Goal: Task Accomplishment & Management: Manage account settings

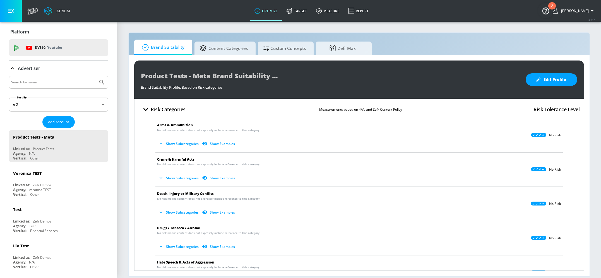
click at [56, 84] on input "Search by name" at bounding box center [53, 82] width 85 height 7
type input "[PERSON_NAME]"
click at [96, 76] on button "Submit Search" at bounding box center [102, 82] width 12 height 12
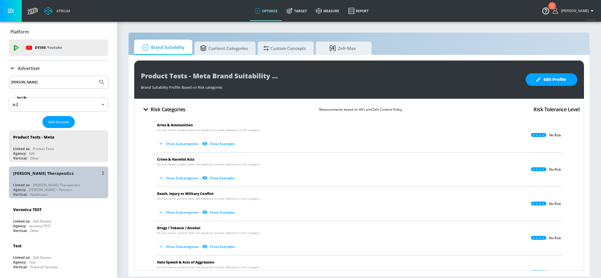
click at [51, 178] on div "[PERSON_NAME] Therapeutics" at bounding box center [60, 173] width 94 height 13
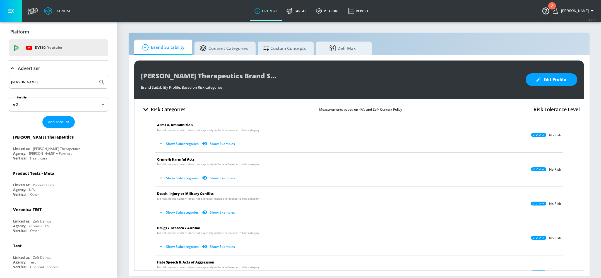
click at [13, 68] on icon at bounding box center [12, 68] width 3 height 2
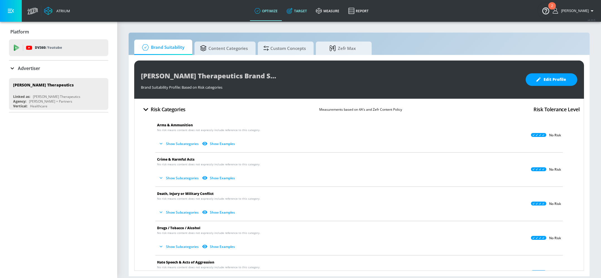
click at [293, 11] on icon at bounding box center [290, 11] width 6 height 6
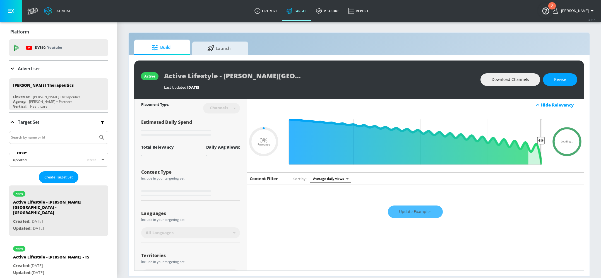
type input "0.5"
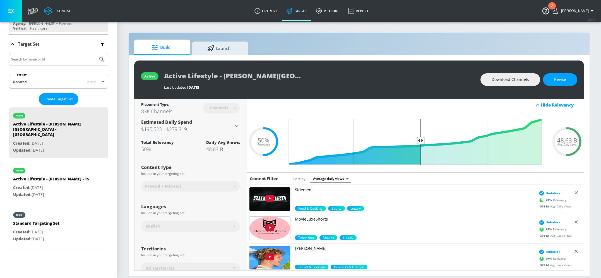
scroll to position [73, 0]
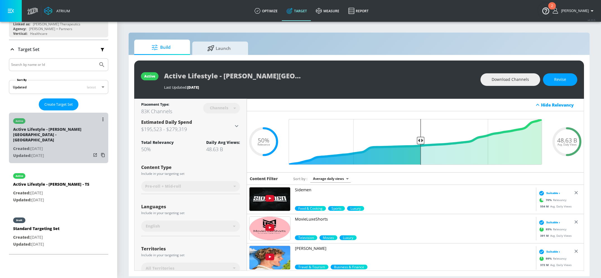
click at [66, 152] on p "Updated: Sep. 26, 2025" at bounding box center [52, 155] width 78 height 7
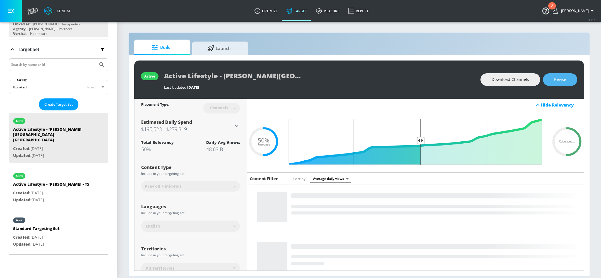
click at [560, 83] on span "Revise" at bounding box center [560, 79] width 12 height 7
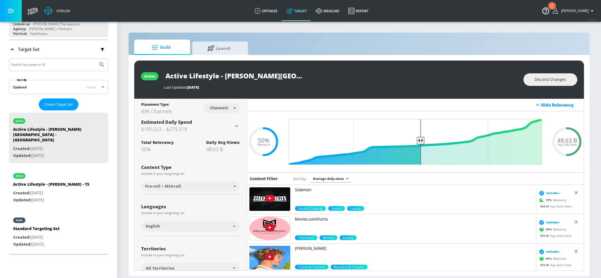
scroll to position [69, 0]
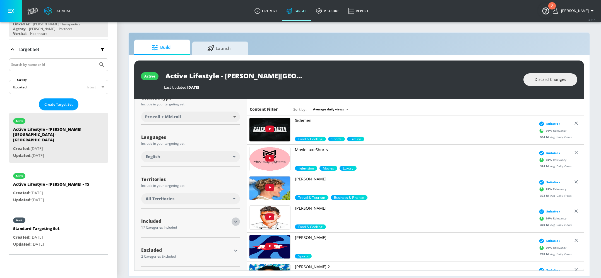
click at [237, 222] on icon "button" at bounding box center [235, 221] width 7 height 7
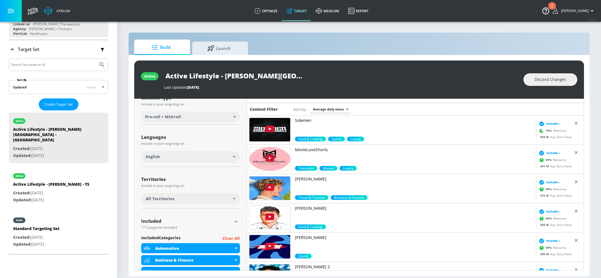
scroll to position [90, 0]
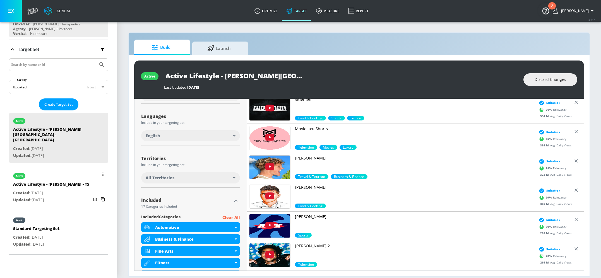
click at [66, 190] on p "Created: Jul. 09, 2025" at bounding box center [51, 193] width 76 height 7
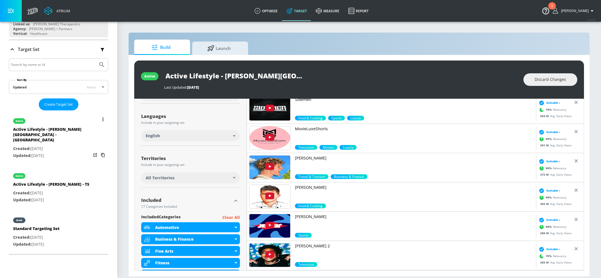
type input "Active Lifestyle - [PERSON_NAME] - TS"
type input "videos"
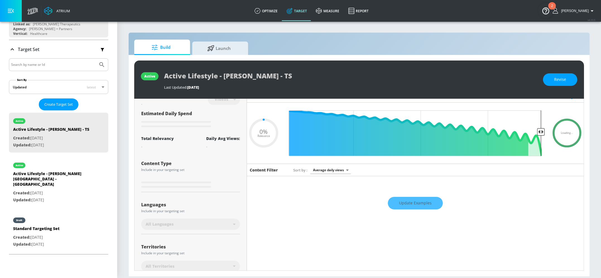
scroll to position [96, 0]
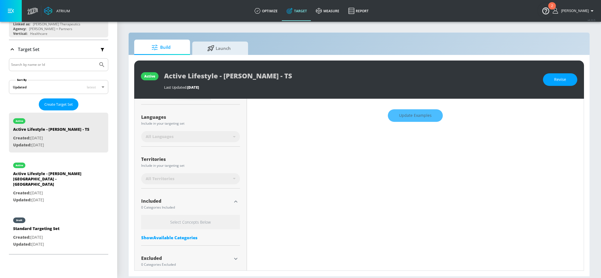
click at [189, 237] on div "Show Available Categories" at bounding box center [190, 238] width 99 height 6
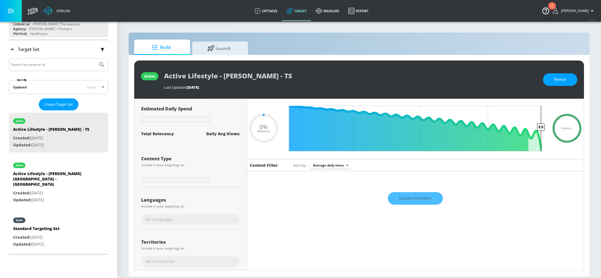
scroll to position [0, 0]
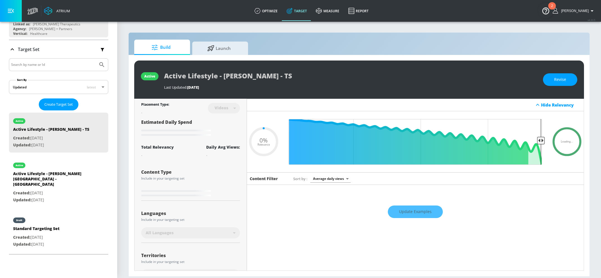
type input "0.5"
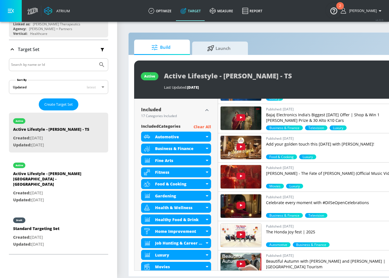
scroll to position [176, 0]
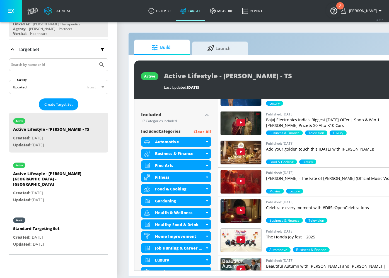
click at [202, 132] on p "Clear All" at bounding box center [203, 132] width 18 height 7
click at [201, 132] on p "Clear All" at bounding box center [203, 132] width 18 height 7
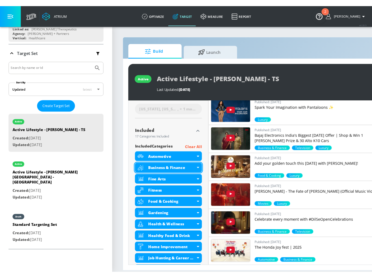
scroll to position [160, 0]
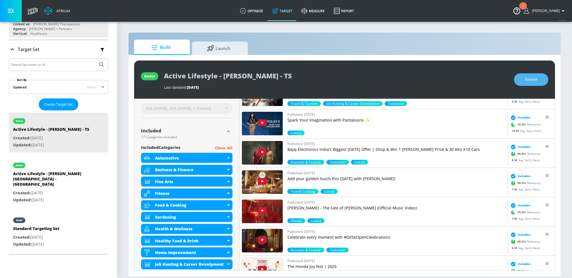
click at [533, 79] on span "Revise" at bounding box center [532, 79] width 12 height 7
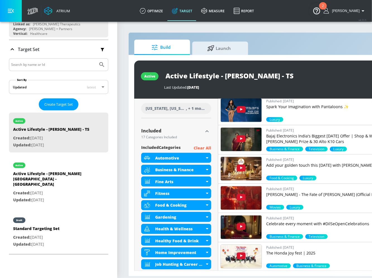
click at [203, 147] on p "Clear All" at bounding box center [203, 148] width 18 height 7
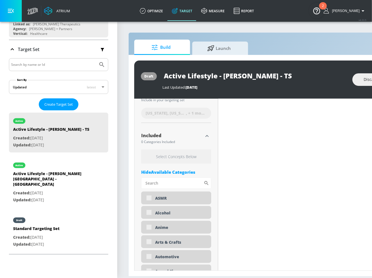
scroll to position [164, 0]
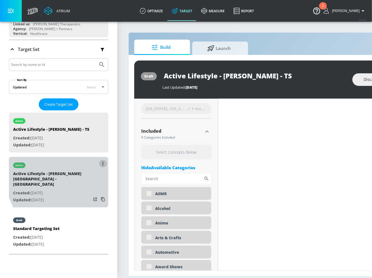
click at [102, 162] on button "list of Target Set" at bounding box center [103, 164] width 8 height 8
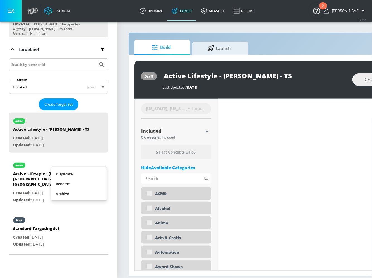
click at [40, 176] on div at bounding box center [186, 139] width 372 height 278
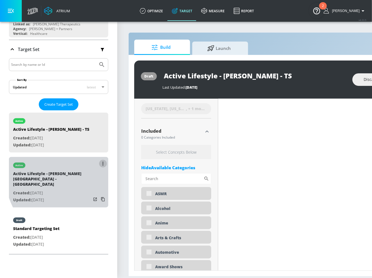
click at [102, 164] on button "list of Target Set" at bounding box center [103, 164] width 8 height 8
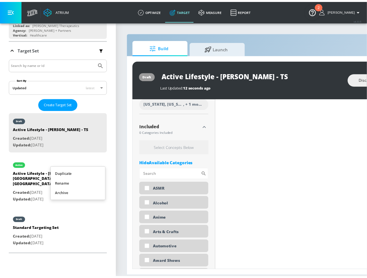
scroll to position [160, 0]
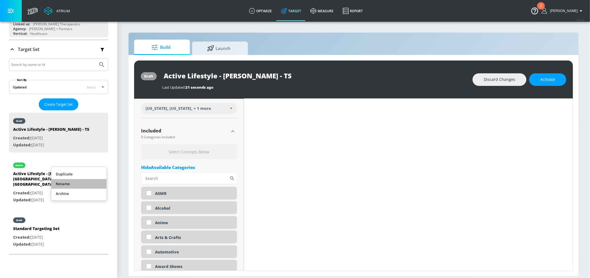
click at [59, 184] on li "Rename" at bounding box center [78, 184] width 55 height 10
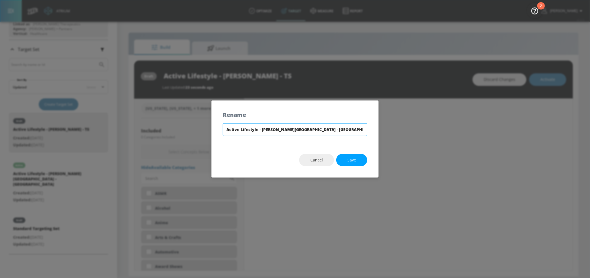
click at [226, 130] on input "Active Lifestyle - [PERSON_NAME][GEOGRAPHIC_DATA] - [GEOGRAPHIC_DATA]" at bounding box center [295, 129] width 145 height 13
type input "DNU Active Lifestyle - LENZ - Merkley - CT"
click at [363, 160] on button "Save" at bounding box center [351, 160] width 31 height 13
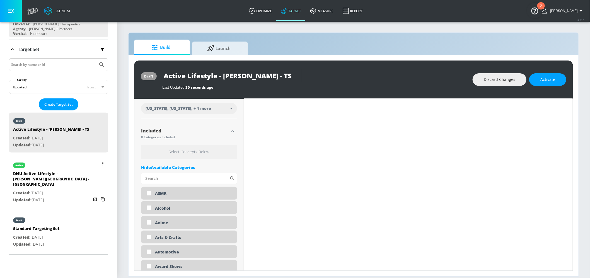
click at [102, 165] on button "list of Target Set" at bounding box center [103, 164] width 8 height 8
click at [77, 193] on li "Archive" at bounding box center [78, 194] width 55 height 10
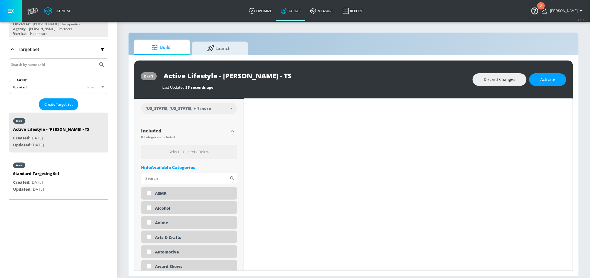
click at [588, 93] on section "Build Launch draft Active Lifestyle - LENZ - Merkley - TS Last Updated: 33 seco…" at bounding box center [353, 149] width 473 height 257
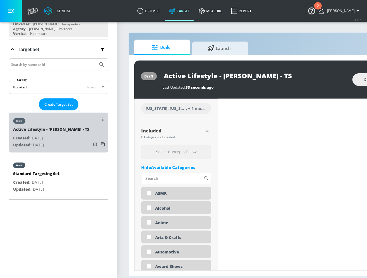
click at [78, 142] on p "Updated: Oct. 14, 2025" at bounding box center [51, 145] width 76 height 7
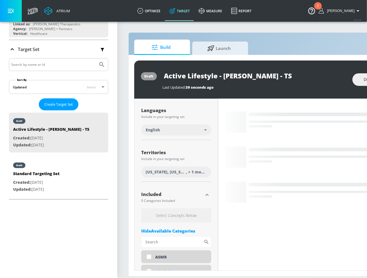
scroll to position [95, 0]
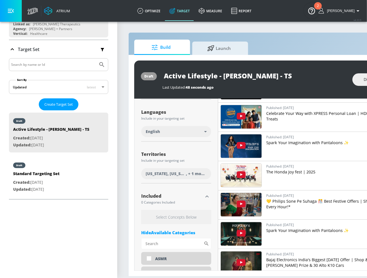
click at [184, 172] on span "[US_STATE], [US_STATE]" at bounding box center [166, 174] width 40 height 6
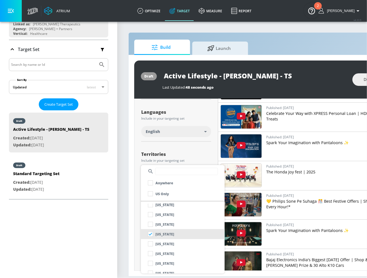
scroll to position [380, 0]
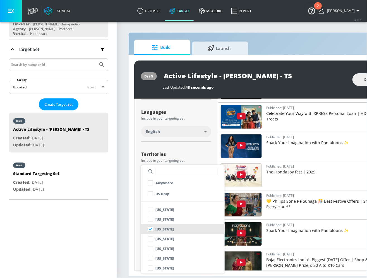
click at [208, 143] on div at bounding box center [183, 139] width 367 height 278
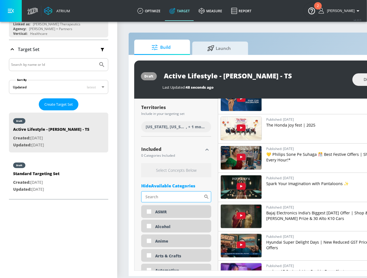
scroll to position [143, 0]
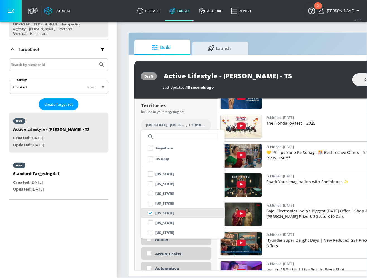
click at [133, 189] on div at bounding box center [183, 139] width 367 height 278
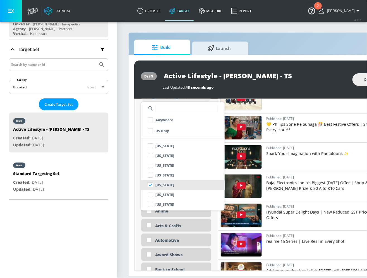
scroll to position [1221, 0]
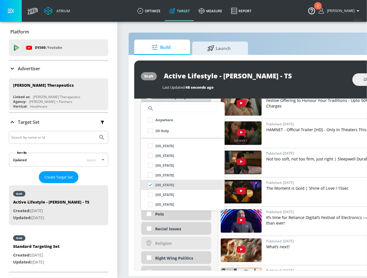
click at [128, 196] on div at bounding box center [183, 139] width 367 height 278
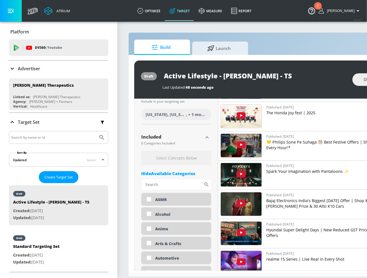
scroll to position [155, 0]
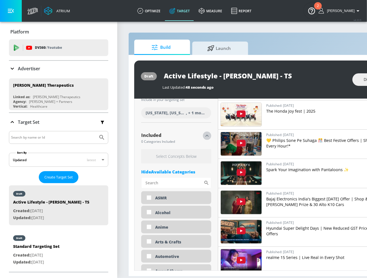
click at [206, 136] on icon "button" at bounding box center [206, 136] width 3 height 2
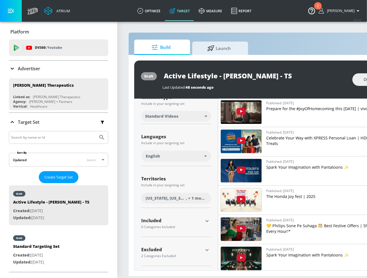
scroll to position [69, 0]
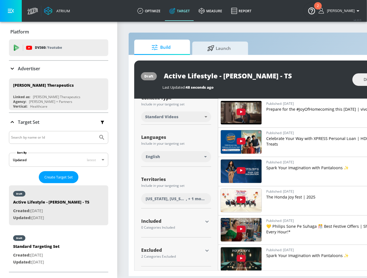
click at [206, 220] on icon "button" at bounding box center [207, 221] width 7 height 7
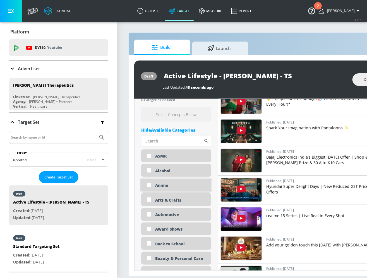
scroll to position [1221, 0]
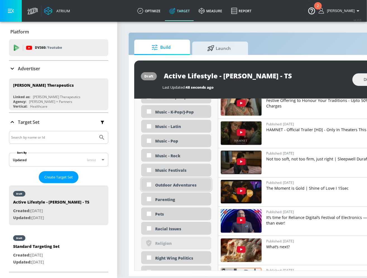
click at [158, 184] on div "Outdoor Adventures" at bounding box center [181, 184] width 52 height 5
checkbox input "true"
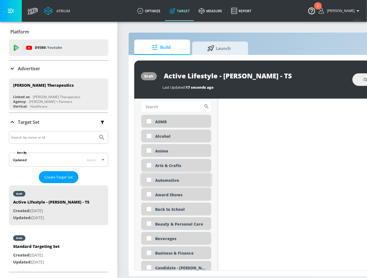
scroll to position [231, 0]
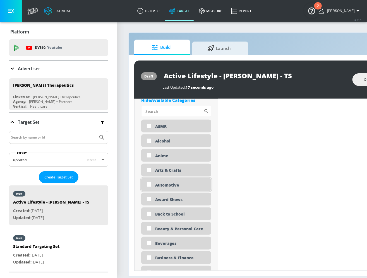
click at [190, 185] on div "Automotive" at bounding box center [181, 184] width 52 height 5
checkbox input "true"
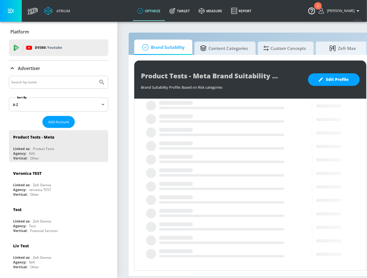
click at [48, 84] on input "Search by name" at bounding box center [53, 82] width 85 height 7
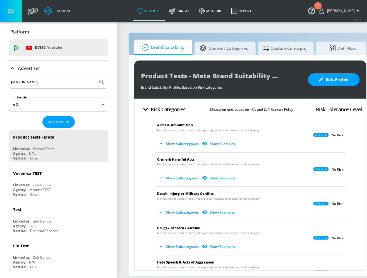
type input "[PERSON_NAME]"
click at [96, 76] on button "Submit Search" at bounding box center [102, 82] width 12 height 12
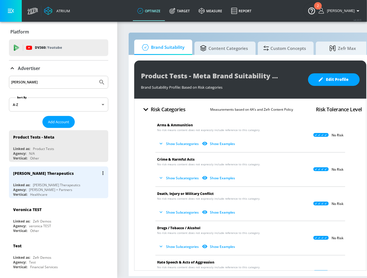
click at [69, 186] on div "Linked as: [PERSON_NAME] Therapeutics" at bounding box center [60, 185] width 94 height 5
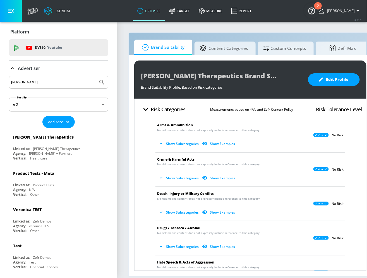
click at [13, 70] on icon at bounding box center [12, 68] width 7 height 7
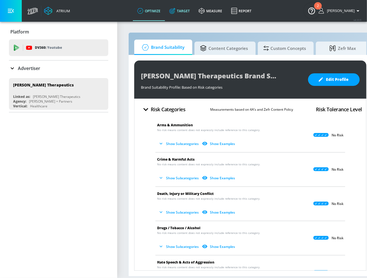
click at [188, 12] on link "Target" at bounding box center [179, 11] width 29 height 20
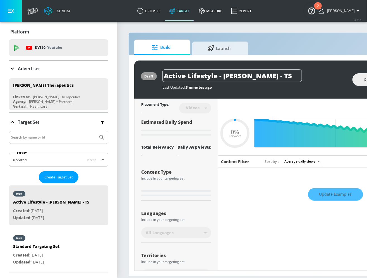
type input "0.5"
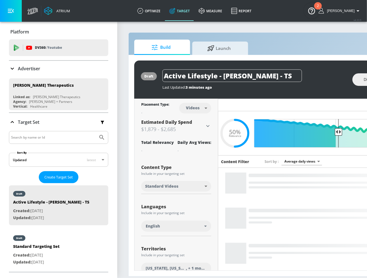
click at [51, 134] on input "Search by name or Id" at bounding box center [53, 137] width 85 height 7
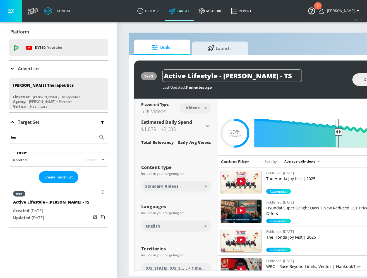
type input "len"
click at [66, 206] on div "Active Lifestyle - [PERSON_NAME] - TS" at bounding box center [51, 203] width 76 height 8
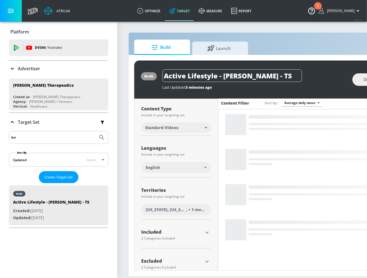
scroll to position [69, 0]
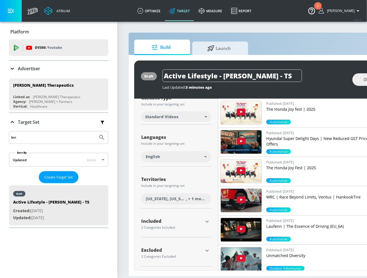
click at [205, 221] on icon "button" at bounding box center [207, 221] width 7 height 7
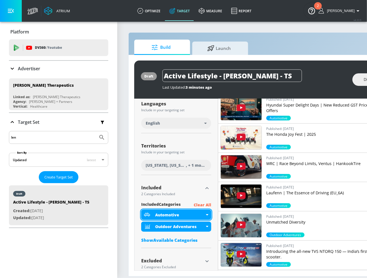
scroll to position [104, 0]
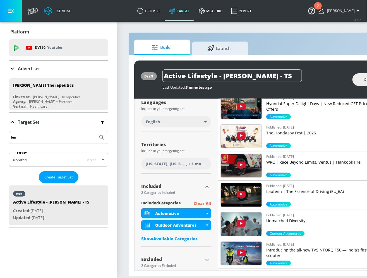
click at [184, 240] on div "Show Available Categories" at bounding box center [176, 239] width 70 height 6
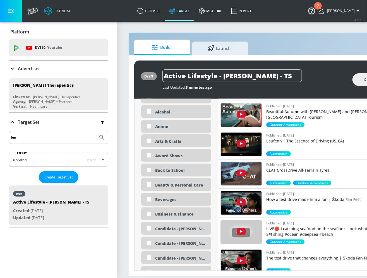
scroll to position [915, 0]
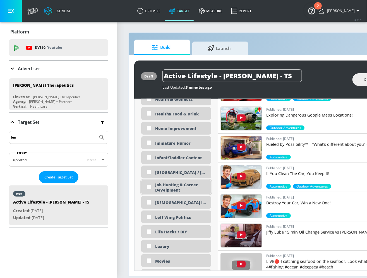
click at [165, 185] on div "Job Hunting & Career Develpment" at bounding box center [181, 187] width 52 height 11
checkbox input "true"
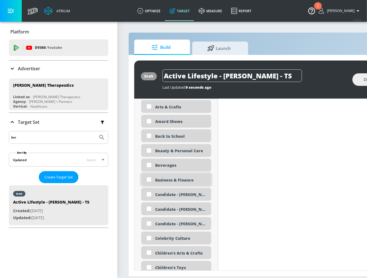
scroll to position [313, 0]
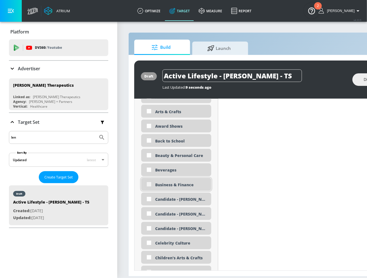
click at [150, 185] on input "checkbox" at bounding box center [149, 184] width 10 height 10
checkbox input "true"
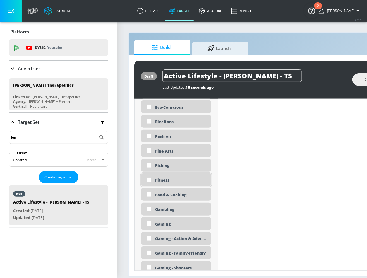
scroll to position [632, 0]
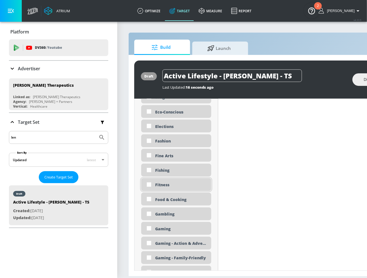
click at [163, 185] on div "Fitness" at bounding box center [181, 184] width 52 height 5
checkbox input "true"
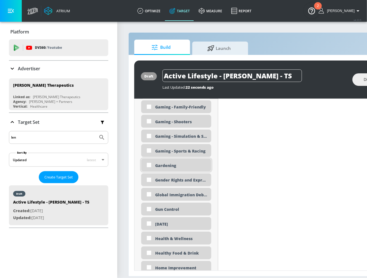
scroll to position [775, 0]
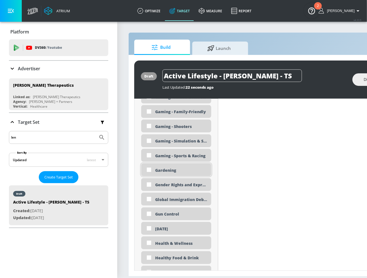
click at [176, 170] on div "Gardening" at bounding box center [181, 170] width 52 height 5
checkbox input "true"
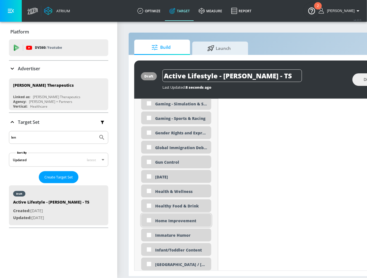
scroll to position [820, 0]
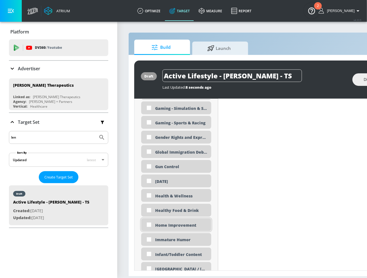
click at [181, 224] on div "Home Improvement" at bounding box center [181, 225] width 52 height 5
checkbox input "true"
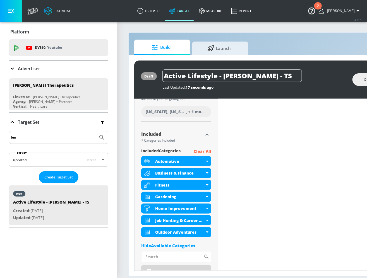
scroll to position [1617, 0]
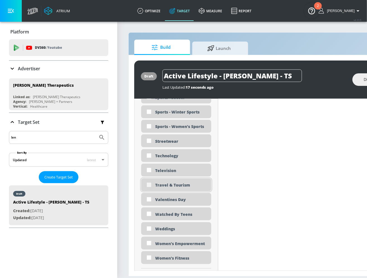
click at [148, 185] on input "checkbox" at bounding box center [149, 185] width 10 height 10
checkbox input "true"
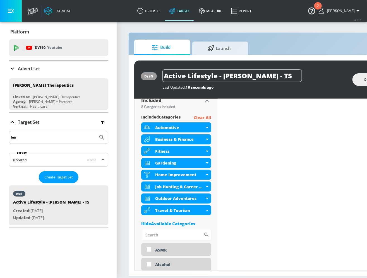
scroll to position [189, 0]
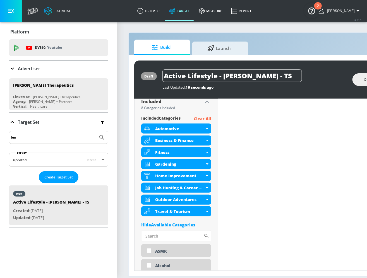
click at [127, 197] on section "Build Launch draft Active Lifestyle - [PERSON_NAME] - TS Last Updated: 16 secon…" at bounding box center [293, 149] width 353 height 257
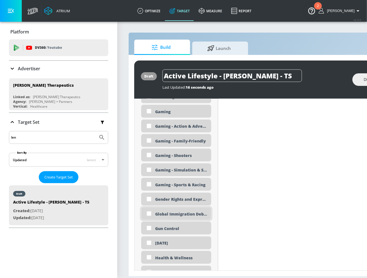
scroll to position [1395, 0]
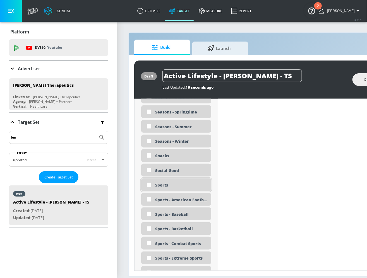
click at [154, 185] on div "Sports" at bounding box center [176, 185] width 70 height 13
checkbox input "true"
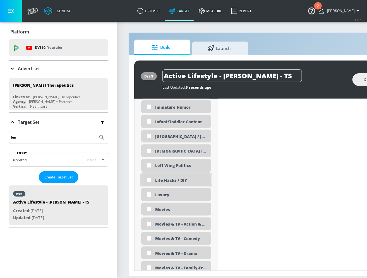
scroll to position [969, 0]
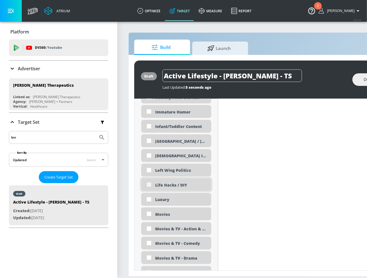
click at [153, 184] on input "checkbox" at bounding box center [149, 185] width 10 height 10
checkbox input "true"
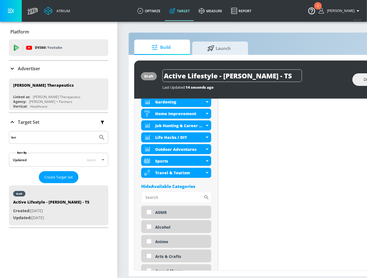
scroll to position [248, 0]
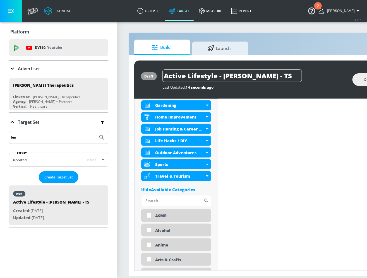
click at [177, 189] on div "Hide Available Categories" at bounding box center [176, 190] width 70 height 6
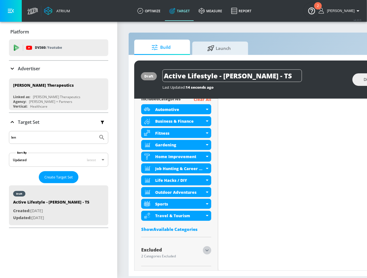
click at [205, 252] on icon "button" at bounding box center [207, 250] width 7 height 7
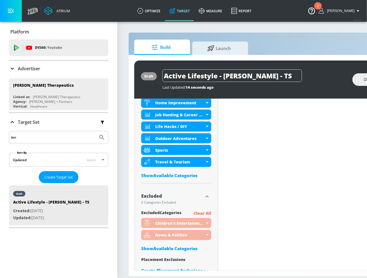
scroll to position [275, 0]
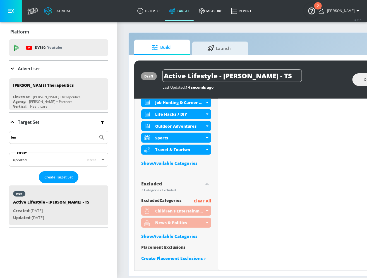
click at [182, 236] on div "Show Available Categories" at bounding box center [176, 237] width 70 height 6
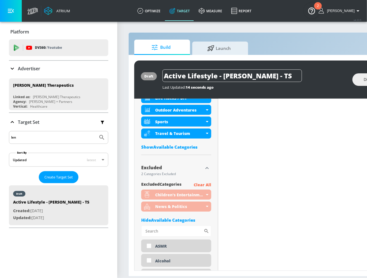
scroll to position [292, 0]
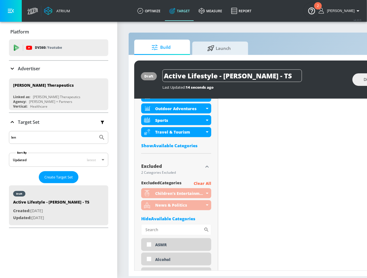
click at [205, 169] on icon "button" at bounding box center [207, 166] width 7 height 7
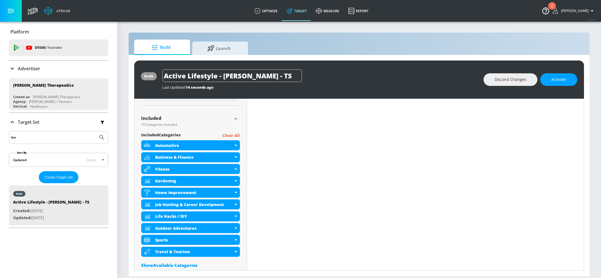
scroll to position [0, 0]
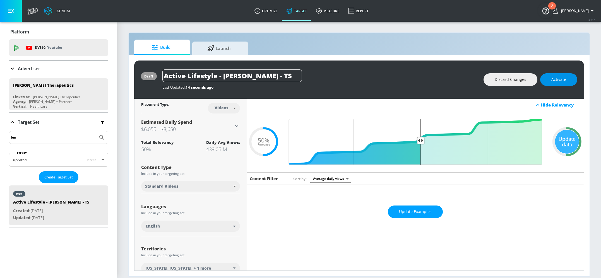
click at [367, 82] on span "Activate" at bounding box center [558, 79] width 15 height 7
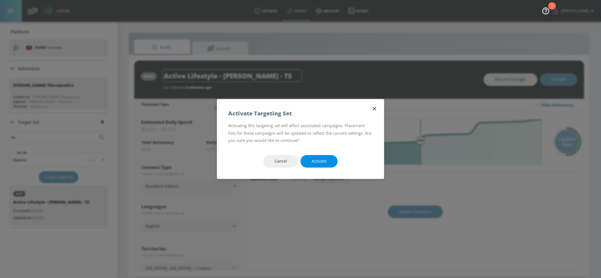
click at [329, 161] on button "Activate" at bounding box center [318, 161] width 37 height 13
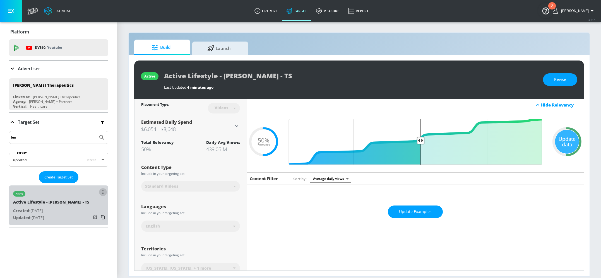
click at [104, 193] on button "list of Target Set" at bounding box center [103, 192] width 8 height 8
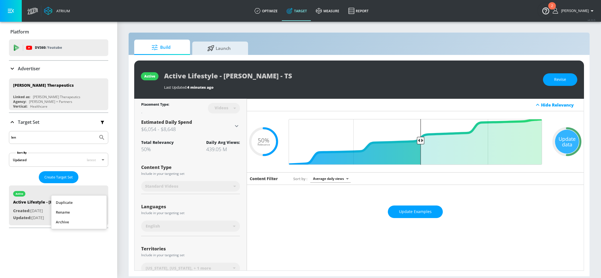
click at [72, 203] on li "Duplicate" at bounding box center [78, 203] width 55 height 10
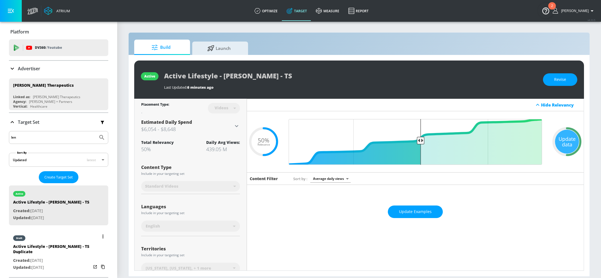
click at [56, 247] on div "Active Lifestyle - [PERSON_NAME] - TS Duplicate" at bounding box center [52, 250] width 78 height 13
type input "Active Lifestyle - [PERSON_NAME] - TS Duplicate"
type input "0.05"
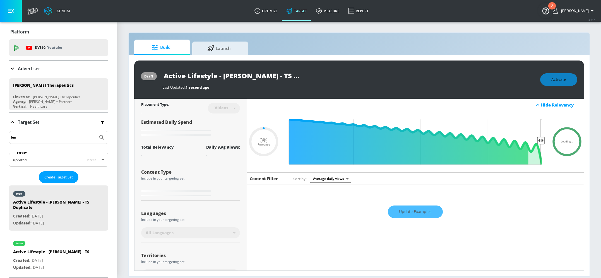
scroll to position [0, 22]
drag, startPoint x: 250, startPoint y: 76, endPoint x: 343, endPoint y: 78, distance: 93.8
click at [343, 78] on div "Active Lifestyle - [PERSON_NAME] - TS Duplicate" at bounding box center [348, 75] width 372 height 13
click at [282, 76] on input "Active Lifestyle - [PERSON_NAME] - TS Duplicate" at bounding box center [231, 75] width 139 height 13
click at [277, 77] on input "Active Lifestyle - [PERSON_NAME] - TS Duplicate" at bounding box center [231, 75] width 139 height 13
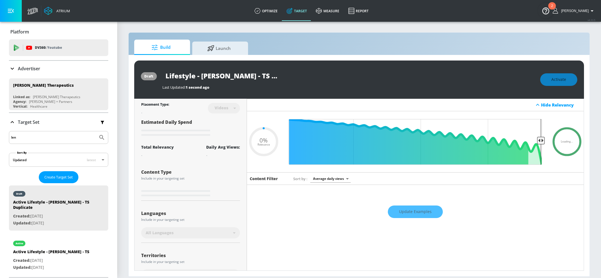
click at [277, 77] on input "Active Lifestyle - [PERSON_NAME] - TS Duplicate" at bounding box center [231, 75] width 139 height 13
type input "Active Lifestyle - [PERSON_NAME] - TS"
type input "0.05"
type input "Active Lifestyle - [PERSON_NAME] - TS"
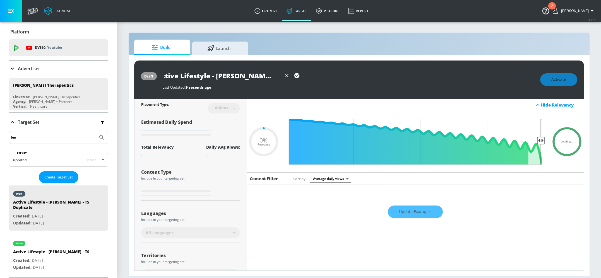
scroll to position [0, 0]
click at [296, 73] on icon "button" at bounding box center [297, 76] width 6 height 6
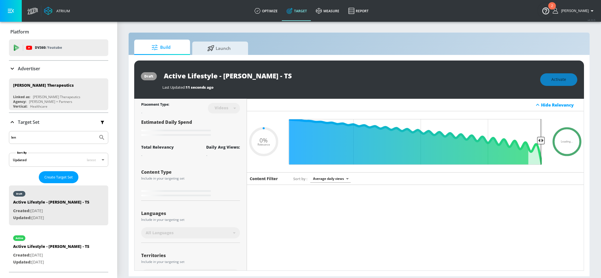
type input "0.05"
type input "Active Lifestyle - [PERSON_NAME] - TS Duplicate"
type input "0.5"
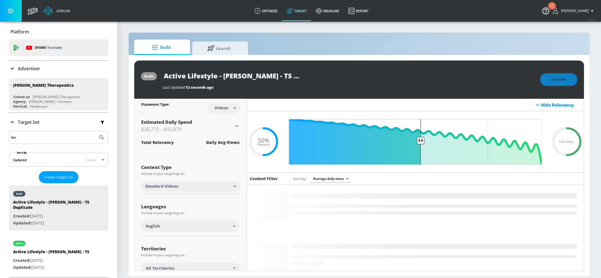
click at [292, 76] on input "Active Lifestyle - [PERSON_NAME] - TS Duplicate" at bounding box center [231, 75] width 139 height 13
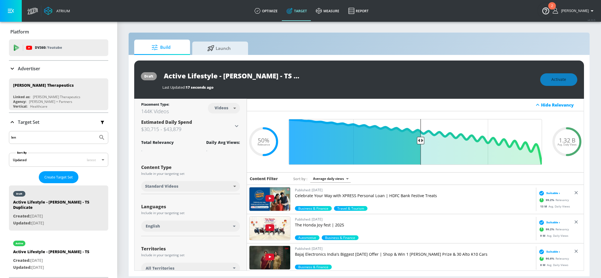
scroll to position [0, 22]
drag, startPoint x: 288, startPoint y: 76, endPoint x: 334, endPoint y: 79, distance: 46.4
click at [334, 79] on div "Active Lifestyle - [PERSON_NAME] - TS Duplicate" at bounding box center [348, 75] width 372 height 13
click at [268, 76] on input "Active Lifestyle - [PERSON_NAME] - TS Duplicate" at bounding box center [231, 75] width 139 height 13
drag, startPoint x: 260, startPoint y: 76, endPoint x: 335, endPoint y: 76, distance: 74.8
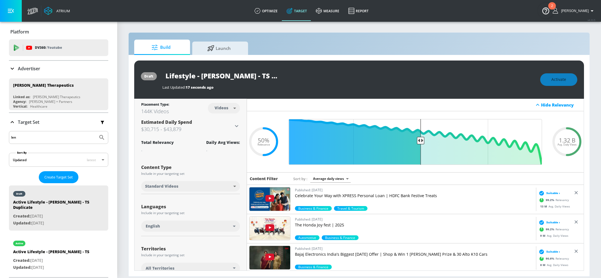
click at [335, 76] on div "Active Lifestyle - [PERSON_NAME] - TS Duplicate" at bounding box center [348, 75] width 372 height 13
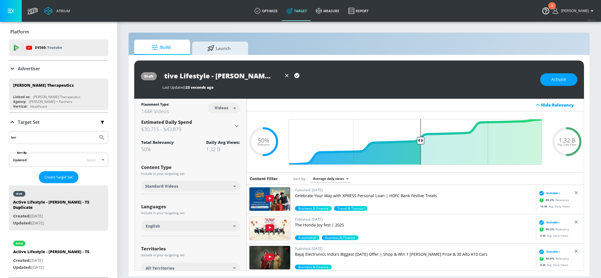
type input "Active Lifestyle - [PERSON_NAME][GEOGRAPHIC_DATA] - [GEOGRAPHIC_DATA]"
click at [226, 109] on body "Atrium optimize Target measure Report optimize Target measure Report v 4.33.5 A…" at bounding box center [300, 139] width 601 height 278
click at [244, 71] on div at bounding box center [300, 139] width 601 height 278
click at [265, 73] on input "Active Lifestyle - [PERSON_NAME][GEOGRAPHIC_DATA] - [GEOGRAPHIC_DATA]" at bounding box center [221, 75] width 119 height 13
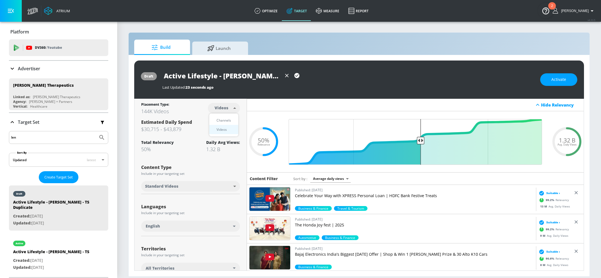
click at [223, 110] on body "Atrium optimize Target measure Report optimize Target measure Report v 4.33.5 A…" at bounding box center [300, 139] width 601 height 278
click at [224, 120] on div "Channels" at bounding box center [224, 120] width 20 height 6
type input "channels"
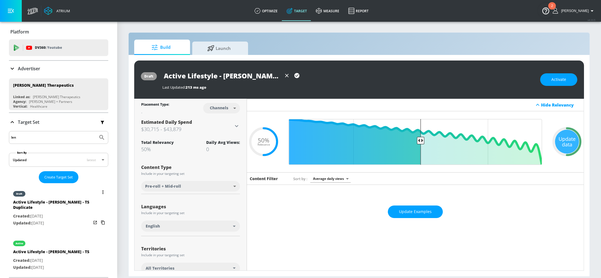
click at [102, 193] on button "list of Target Set" at bounding box center [103, 192] width 8 height 8
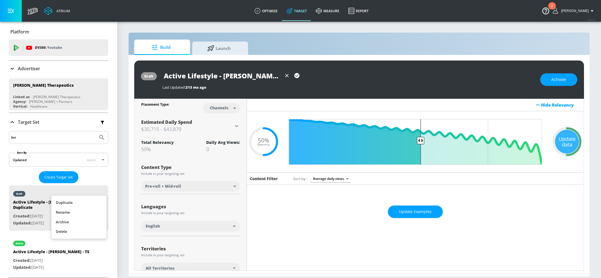
click at [79, 213] on li "Rename" at bounding box center [78, 213] width 55 height 10
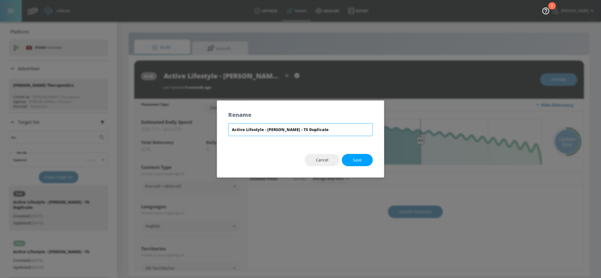
click at [305, 131] on input "Active Lifestyle - [PERSON_NAME] - TS Duplicate" at bounding box center [300, 129] width 145 height 13
drag, startPoint x: 302, startPoint y: 132, endPoint x: 352, endPoint y: 132, distance: 49.9
click at [352, 132] on input "Active Lifestyle - [PERSON_NAME] - TS Duplicate" at bounding box center [300, 129] width 145 height 13
type input "Active Lifestyle - [PERSON_NAME][GEOGRAPHIC_DATA] - [GEOGRAPHIC_DATA]"
click at [361, 159] on span "Save" at bounding box center [357, 160] width 9 height 7
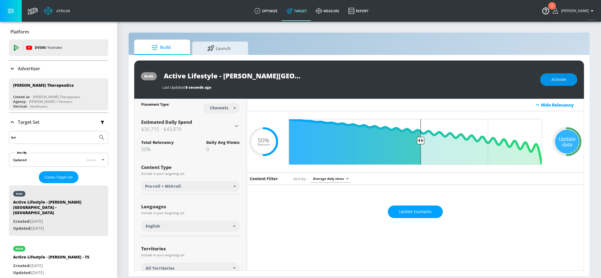
click at [367, 80] on span "Activate" at bounding box center [558, 79] width 15 height 7
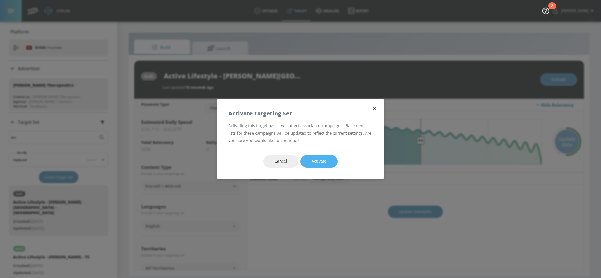
click at [320, 163] on span "Activate" at bounding box center [319, 161] width 15 height 7
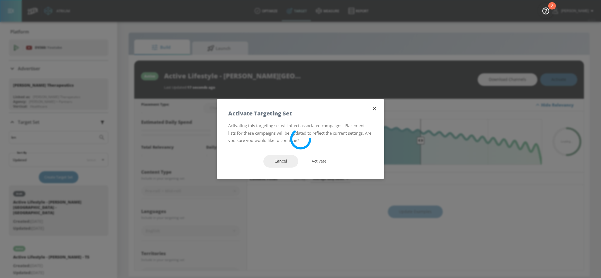
type input "Active Lifestyle - [PERSON_NAME] - TS Duplicate"
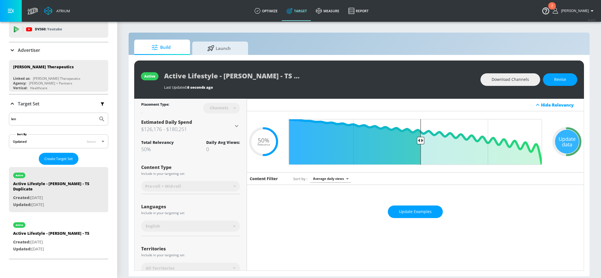
scroll to position [19, 0]
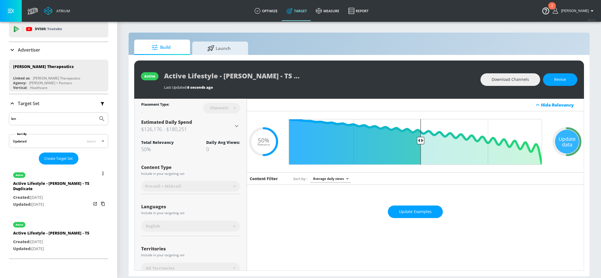
click at [104, 172] on button "list of Target Set" at bounding box center [103, 174] width 8 height 8
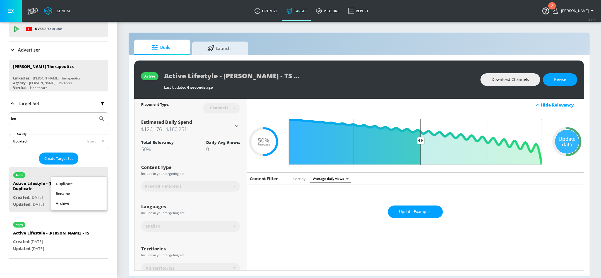
click at [62, 192] on li "Rename" at bounding box center [78, 194] width 55 height 10
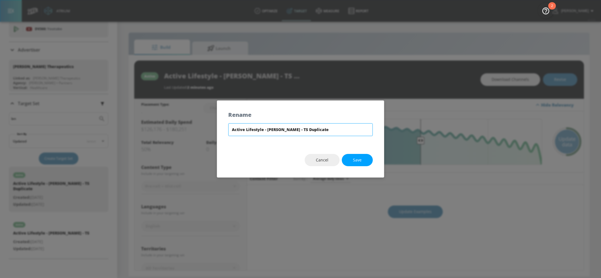
drag, startPoint x: 302, startPoint y: 128, endPoint x: 344, endPoint y: 127, distance: 41.6
click at [344, 127] on input "Active Lifestyle - [PERSON_NAME] - TS Duplicate" at bounding box center [300, 129] width 145 height 13
type input "Active Lifestyle - [PERSON_NAME][GEOGRAPHIC_DATA] - [GEOGRAPHIC_DATA]"
click at [354, 158] on span "Save" at bounding box center [357, 160] width 9 height 7
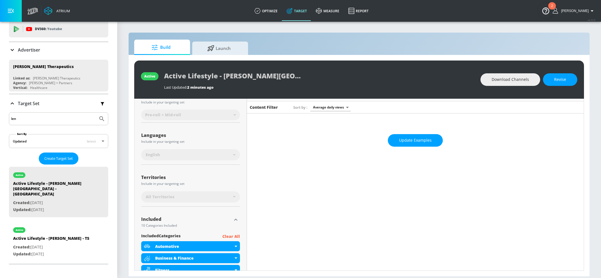
scroll to position [0, 0]
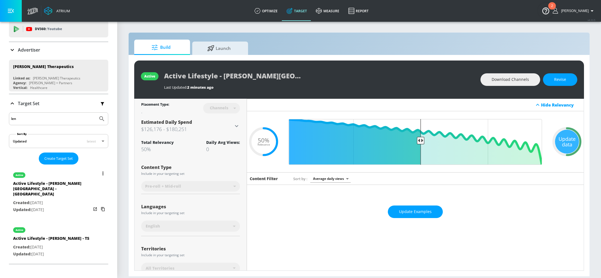
click at [100, 171] on button "list of Target Set" at bounding box center [103, 174] width 8 height 8
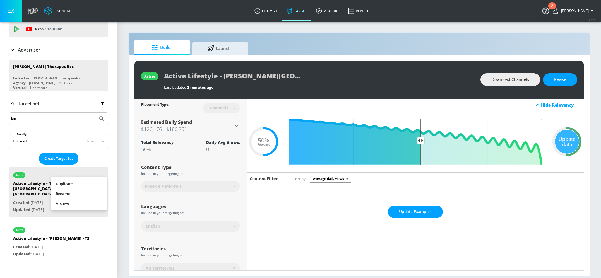
click at [62, 185] on li "Duplicate" at bounding box center [78, 184] width 55 height 10
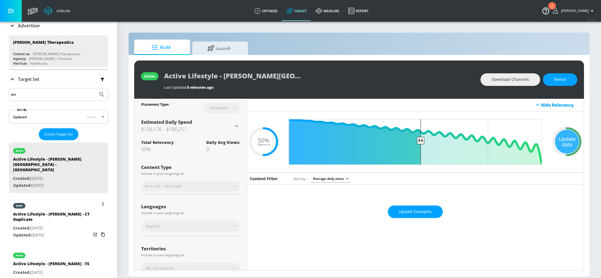
scroll to position [49, 0]
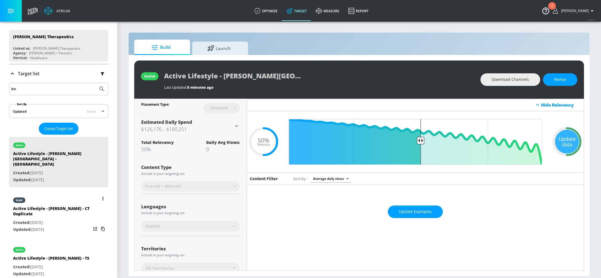
click at [56, 206] on div "Active Lifestyle - [PERSON_NAME] - CT Duplicate" at bounding box center [52, 212] width 78 height 13
type input "Active Lifestyle - [PERSON_NAME] - CT Duplicate"
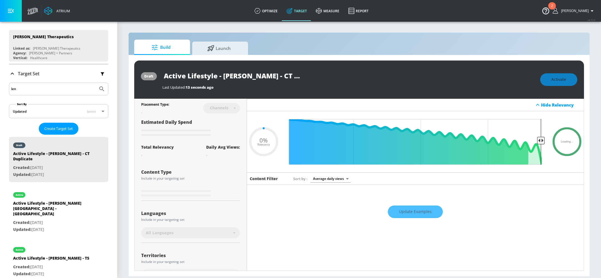
click at [223, 107] on div "Channels" at bounding box center [219, 107] width 24 height 5
type input "0.5"
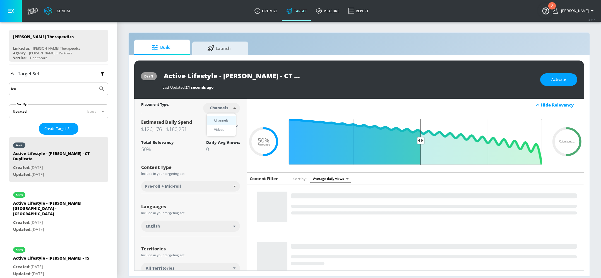
click at [223, 107] on body "Atrium optimize Target measure Report optimize Target measure Report v 4.33.5 A…" at bounding box center [300, 139] width 601 height 278
click at [220, 129] on div "Videos" at bounding box center [219, 130] width 16 height 6
type input "videos"
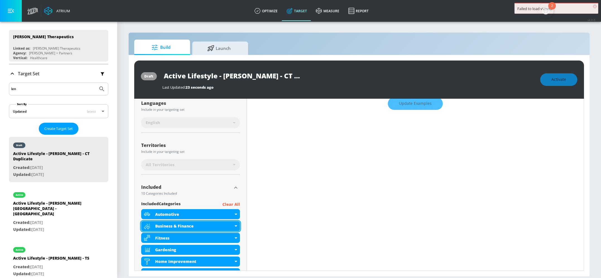
scroll to position [213, 0]
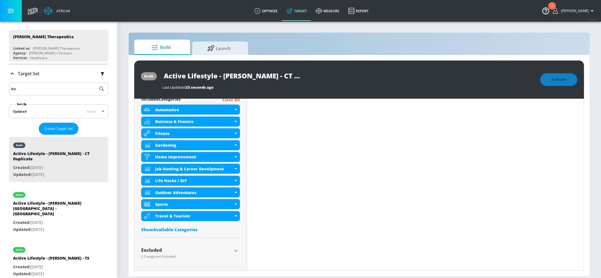
click at [191, 230] on div "Show Available Categories" at bounding box center [190, 230] width 99 height 6
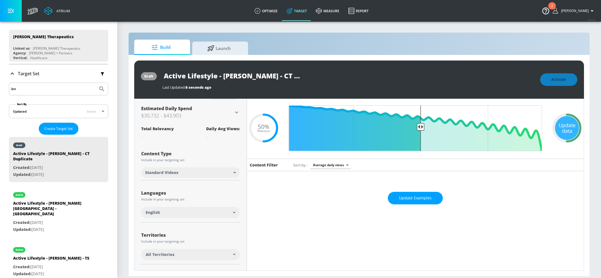
scroll to position [60, 0]
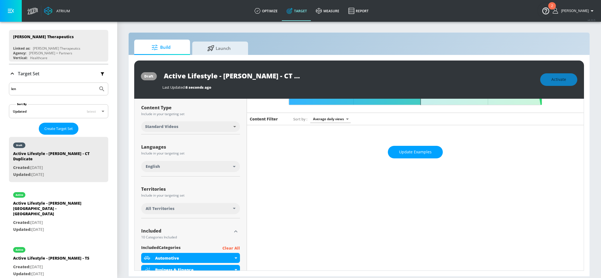
click at [234, 247] on p "Clear All" at bounding box center [231, 248] width 18 height 7
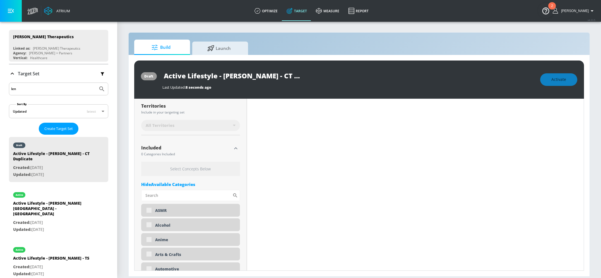
scroll to position [147, 0]
click at [225, 227] on div "Alcohol" at bounding box center [195, 225] width 81 height 5
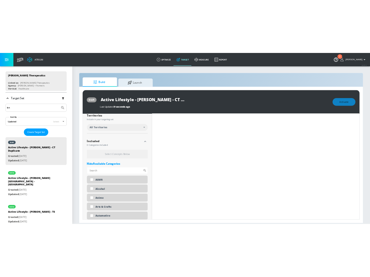
scroll to position [143, 0]
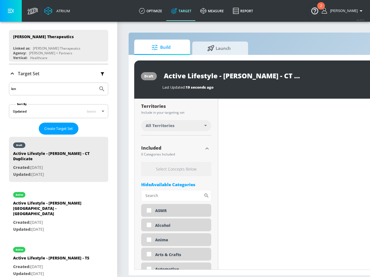
checkbox input "true"
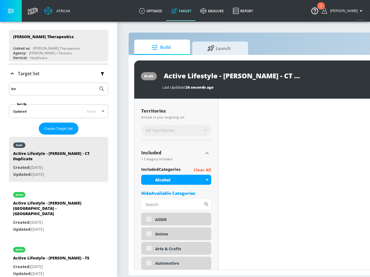
scroll to position [147, 0]
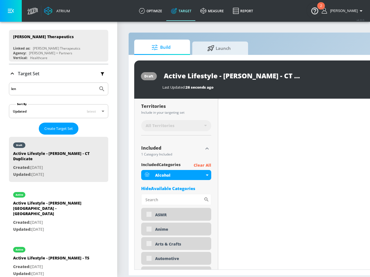
click at [206, 163] on p "Clear All" at bounding box center [203, 165] width 18 height 7
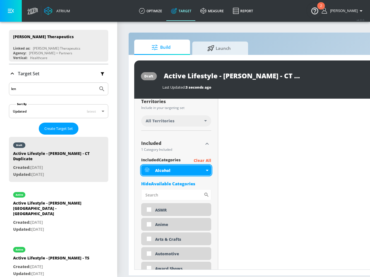
scroll to position [143, 0]
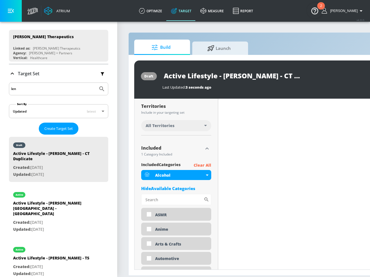
click at [202, 167] on p "Clear All" at bounding box center [203, 165] width 18 height 7
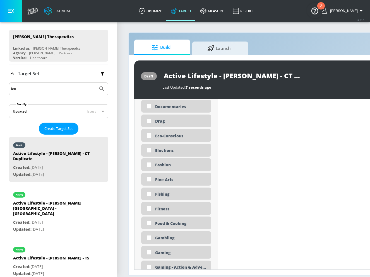
scroll to position [593, 0]
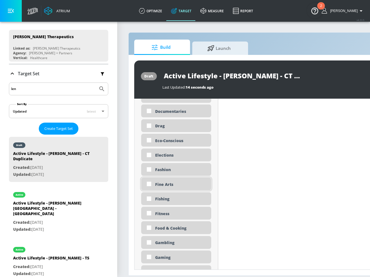
click at [175, 183] on div "Fine Arts" at bounding box center [181, 184] width 52 height 5
checkbox input "true"
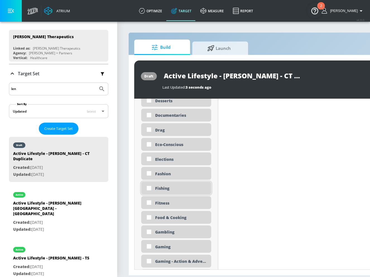
scroll to position [962, 0]
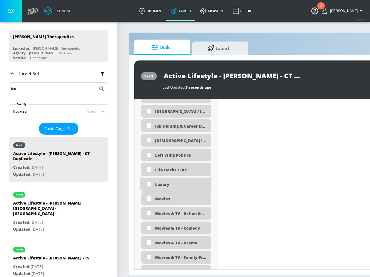
click at [179, 185] on div "Luxury" at bounding box center [181, 184] width 52 height 5
checkbox input "true"
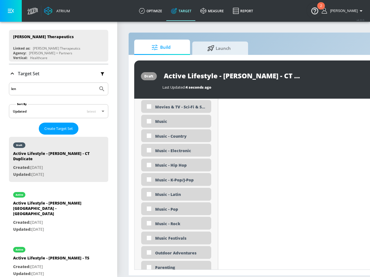
scroll to position [1135, 0]
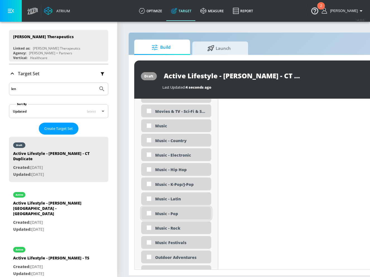
click at [183, 214] on div "Music - Pop" at bounding box center [181, 213] width 52 height 5
checkbox input "true"
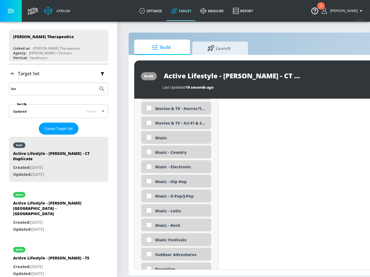
scroll to position [387, 0]
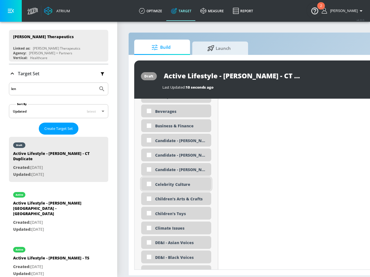
click at [169, 185] on div "Celebrity Culture" at bounding box center [181, 184] width 52 height 5
checkbox input "true"
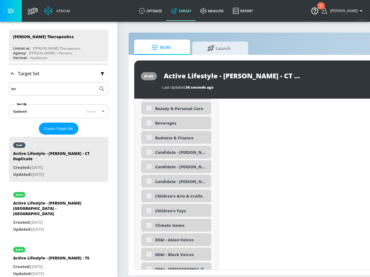
scroll to position [988, 0]
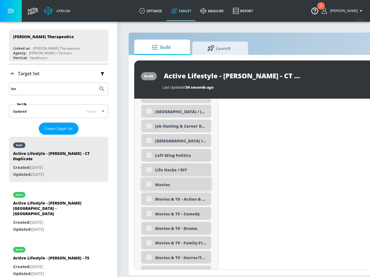
click at [151, 183] on div "Movies" at bounding box center [176, 184] width 70 height 13
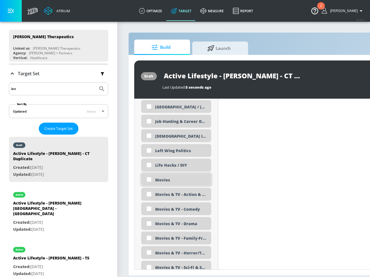
scroll to position [983, 0]
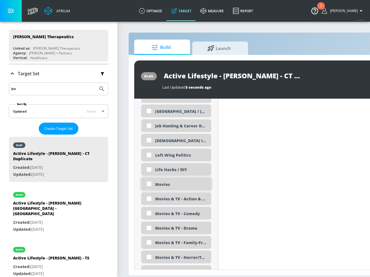
click at [151, 183] on input "checkbox" at bounding box center [149, 184] width 10 height 10
checkbox input "true"
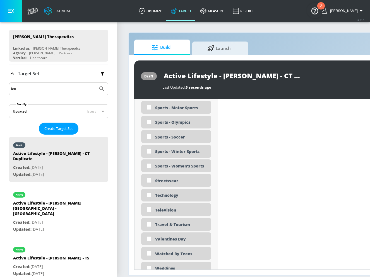
scroll to position [1591, 0]
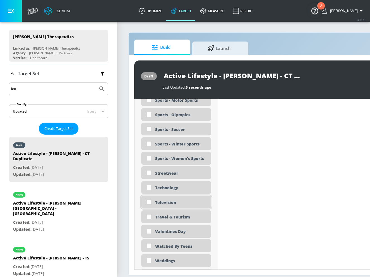
click at [171, 200] on div "Television" at bounding box center [181, 202] width 52 height 5
checkbox input "true"
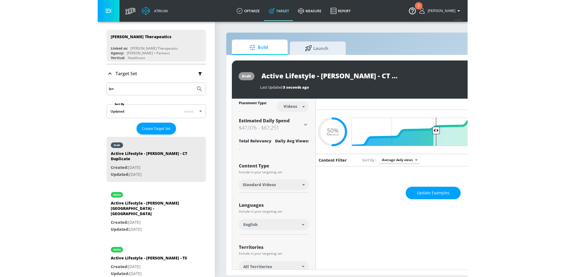
scroll to position [0, 0]
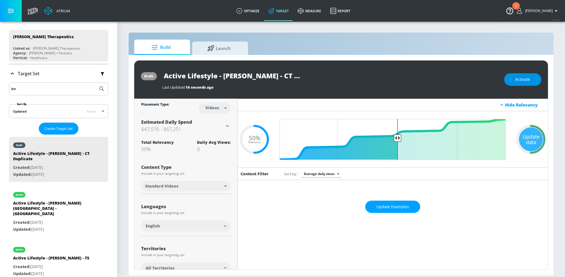
click at [367, 80] on span "Activate" at bounding box center [522, 79] width 15 height 7
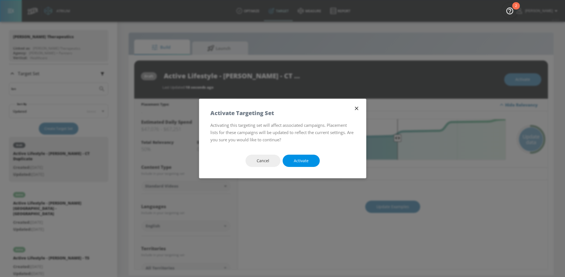
click at [312, 164] on button "Activate" at bounding box center [301, 161] width 37 height 13
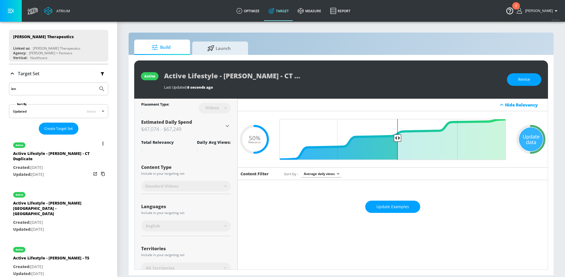
click at [103, 145] on icon "list of Target Set" at bounding box center [102, 144] width 1 height 4
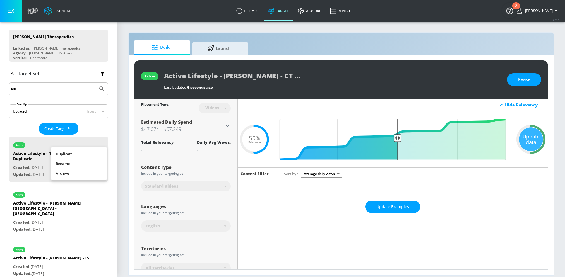
click at [57, 163] on li "Rename" at bounding box center [78, 164] width 55 height 10
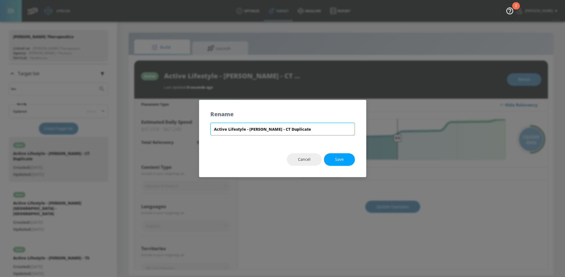
drag, startPoint x: 283, startPoint y: 129, endPoint x: 340, endPoint y: 129, distance: 57.5
click at [340, 129] on input "Active Lifestyle - [PERSON_NAME] - CT Duplicate" at bounding box center [282, 129] width 145 height 13
drag, startPoint x: 246, startPoint y: 131, endPoint x: 182, endPoint y: 131, distance: 63.6
click at [182, 131] on div "Rename Active Lifestyle - [PERSON_NAME] - TS Cancel Save" at bounding box center [282, 138] width 565 height 277
type input "Trending Entertainment - [PERSON_NAME] - TS"
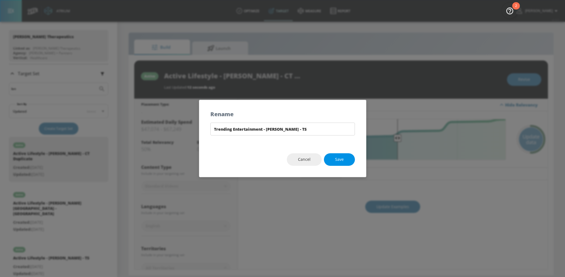
click at [347, 160] on button "Save" at bounding box center [339, 159] width 31 height 13
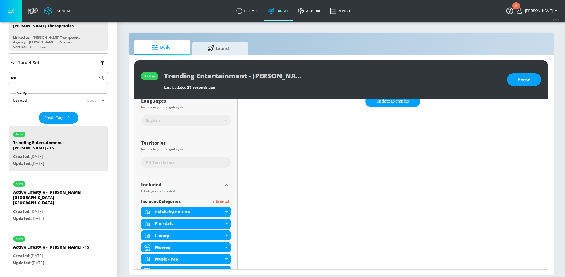
scroll to position [74, 0]
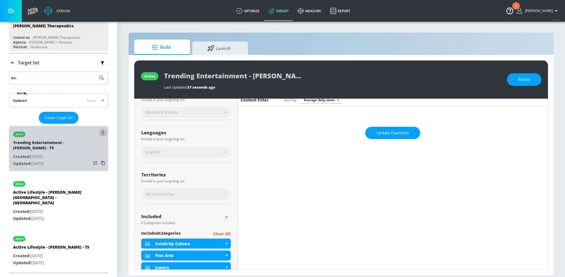
click at [104, 131] on button "list of Target Set" at bounding box center [103, 133] width 8 height 8
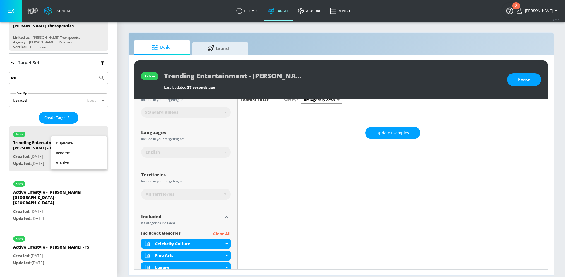
click at [74, 143] on li "Duplicate" at bounding box center [78, 143] width 55 height 10
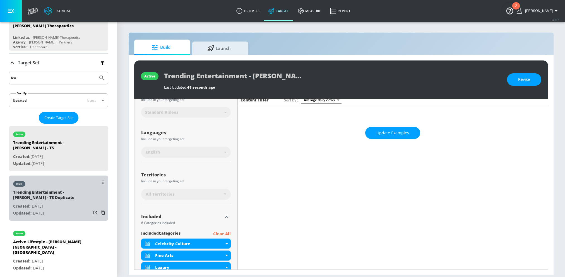
click at [59, 197] on div "Trending Entertainment - [PERSON_NAME] - TS Duplicate" at bounding box center [52, 196] width 78 height 13
type input "Trending Entertainment - [PERSON_NAME] - TS Duplicate"
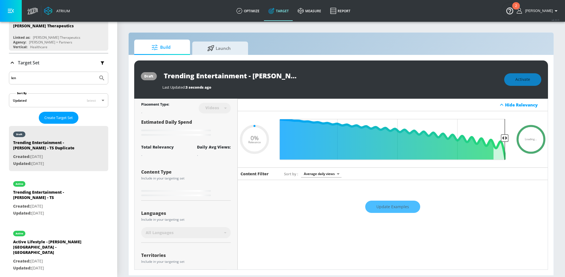
type input "0.5"
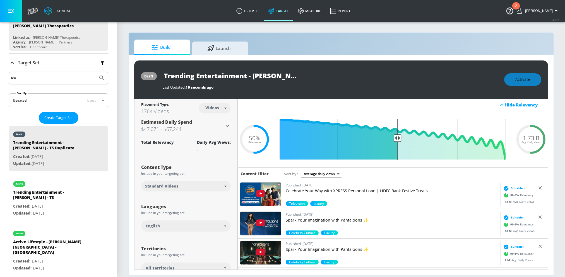
click at [215, 107] on body "Atrium optimize Target measure Report optimize Target measure Report v 4.33.5 A…" at bounding box center [282, 138] width 565 height 277
click at [218, 119] on div "Channels" at bounding box center [215, 120] width 20 height 6
type input "channels"
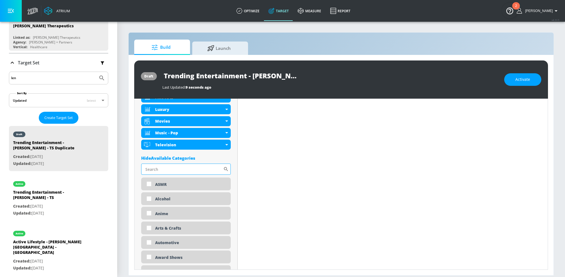
scroll to position [231, 0]
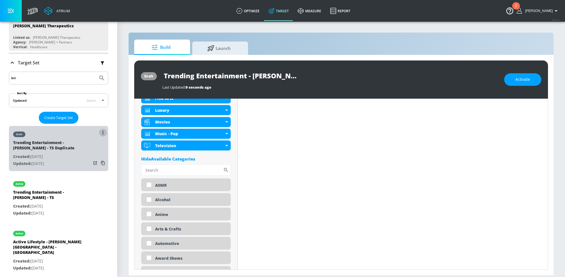
click at [101, 132] on button "list of Target Set" at bounding box center [103, 133] width 8 height 8
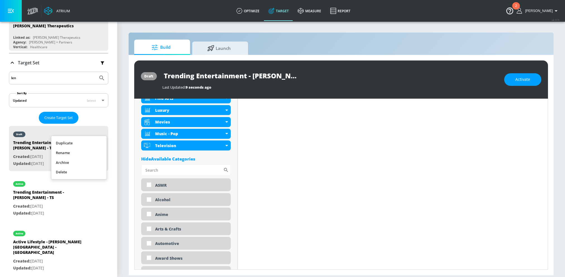
click at [69, 155] on li "Rename" at bounding box center [78, 153] width 55 height 10
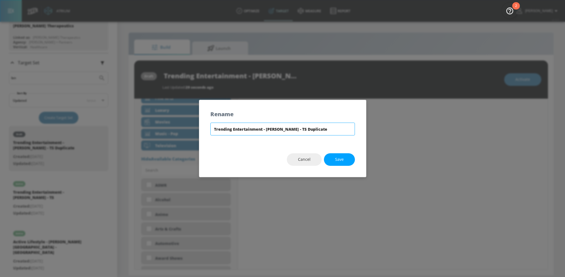
click at [316, 127] on input "Trending Entertainment - [PERSON_NAME] - TS Duplicate" at bounding box center [282, 129] width 145 height 13
drag, startPoint x: 299, startPoint y: 128, endPoint x: 364, endPoint y: 126, distance: 64.2
click at [364, 127] on div "Trending Entertainment - [PERSON_NAME] - TS Duplicate" at bounding box center [282, 133] width 167 height 20
type input "Trending Entertainment - [PERSON_NAME][GEOGRAPHIC_DATA] - [GEOGRAPHIC_DATA]"
click at [341, 159] on span "Save" at bounding box center [339, 159] width 9 height 7
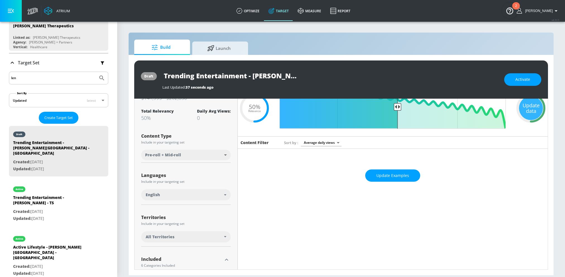
scroll to position [0, 0]
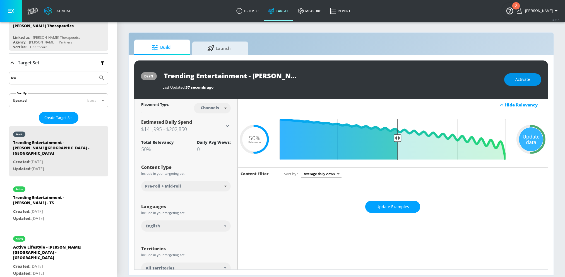
click at [367, 79] on span "Activate" at bounding box center [522, 79] width 15 height 7
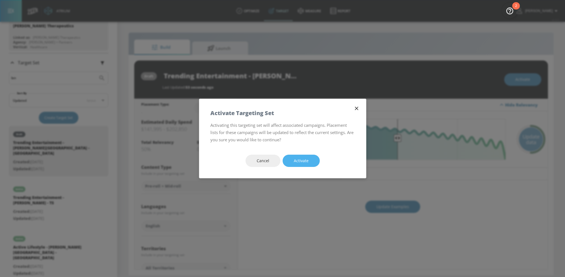
click at [299, 163] on span "Activate" at bounding box center [301, 161] width 15 height 7
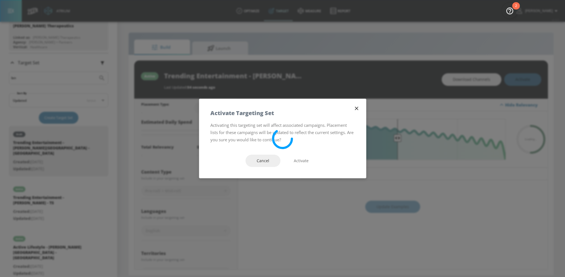
type input "Trending Entertainment - [PERSON_NAME] - TS Duplicate"
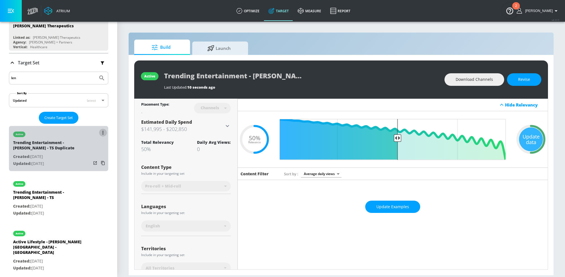
click at [102, 133] on button "list of Target Set" at bounding box center [103, 133] width 8 height 8
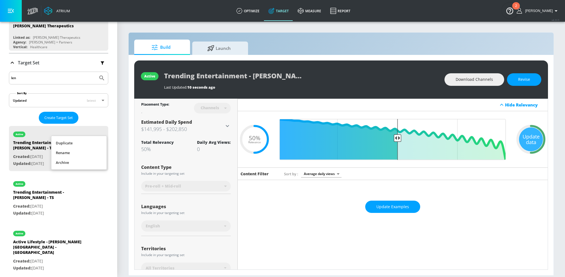
click at [71, 152] on li "Rename" at bounding box center [78, 153] width 55 height 10
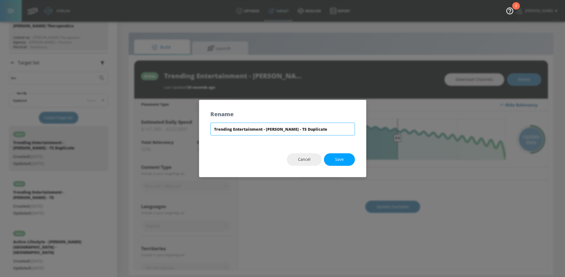
drag, startPoint x: 300, startPoint y: 130, endPoint x: 348, endPoint y: 129, distance: 48.3
click at [348, 129] on input "Trending Entertainment - [PERSON_NAME] - TS Duplicate" at bounding box center [282, 129] width 145 height 13
click at [311, 161] on button "Cancel" at bounding box center [304, 159] width 35 height 13
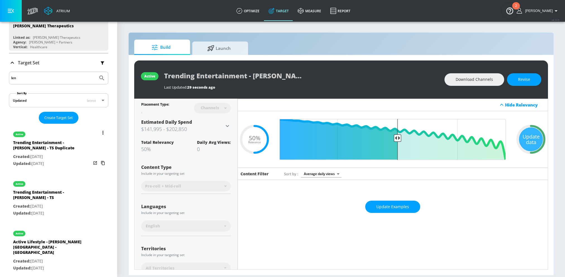
click at [102, 134] on button "list of Target Set" at bounding box center [103, 133] width 8 height 8
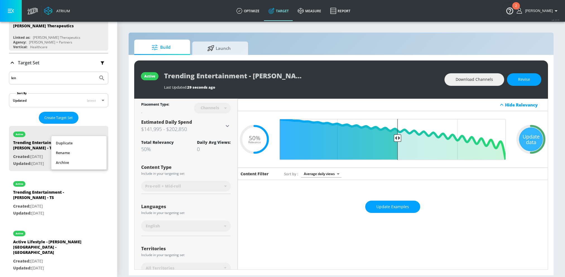
click at [80, 152] on li "Rename" at bounding box center [78, 153] width 55 height 10
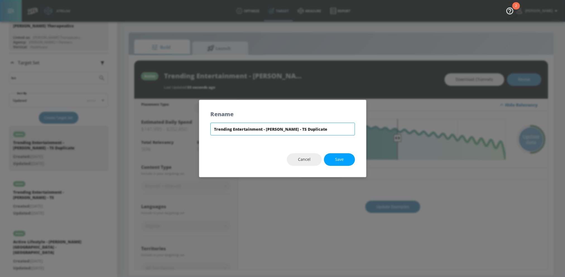
drag, startPoint x: 299, startPoint y: 128, endPoint x: 386, endPoint y: 128, distance: 86.5
click at [367, 128] on div "Rename Trending Entertainment - [PERSON_NAME] - TS Duplicate Cancel Save" at bounding box center [282, 138] width 565 height 277
type input "Trending Entertainment - [PERSON_NAME][GEOGRAPHIC_DATA] - [GEOGRAPHIC_DATA]"
click at [338, 161] on span "Save" at bounding box center [339, 159] width 9 height 7
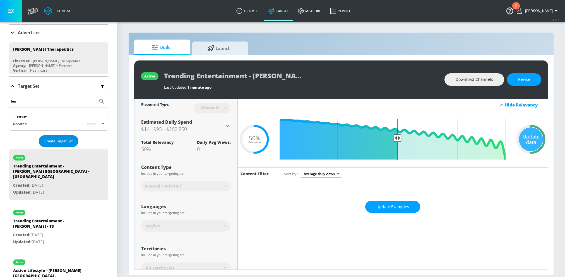
scroll to position [95, 0]
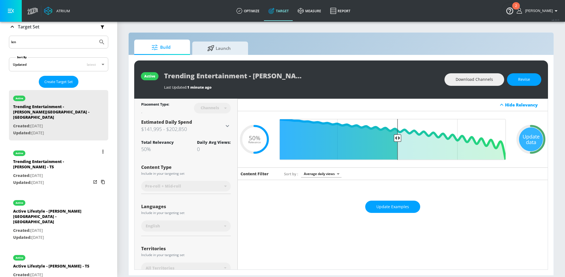
click at [108, 151] on div "active Trending Entertainment - [PERSON_NAME] - TS Created: [DATE] Updated: [DA…" at bounding box center [58, 167] width 99 height 45
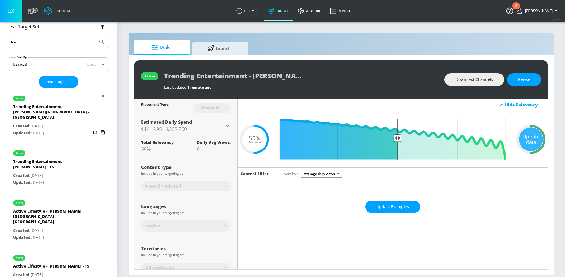
type input "Trending Entertainment - [PERSON_NAME] - TS"
type input "videos"
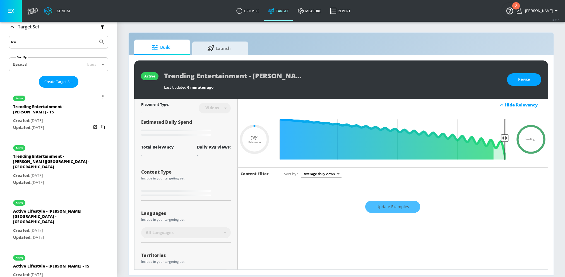
click at [100, 96] on button "list of Target Set" at bounding box center [103, 97] width 8 height 8
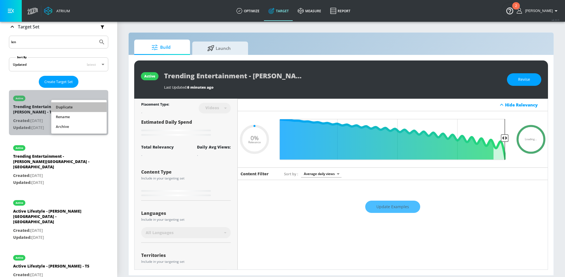
click at [67, 109] on li "Duplicate" at bounding box center [78, 107] width 55 height 10
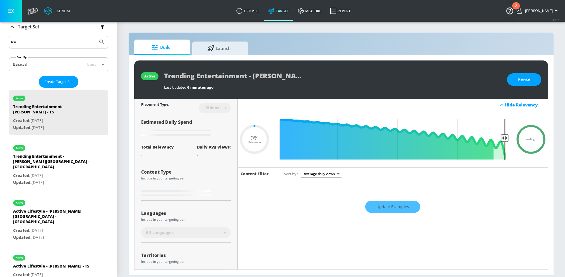
scroll to position [145, 0]
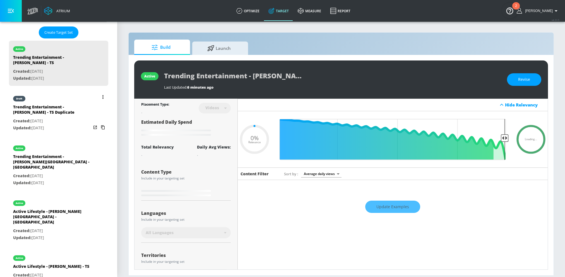
type input "0.5"
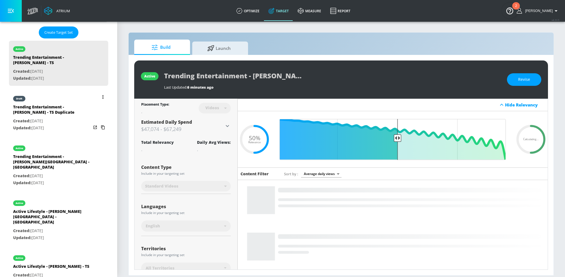
click at [61, 112] on div "Trending Entertainment - [PERSON_NAME] - TS Duplicate" at bounding box center [52, 110] width 78 height 13
type input "Trending Entertainment - [PERSON_NAME] - TS Duplicate"
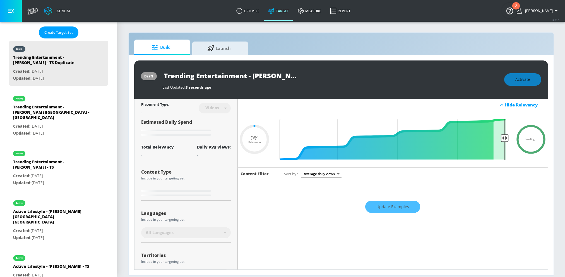
type input "0.5"
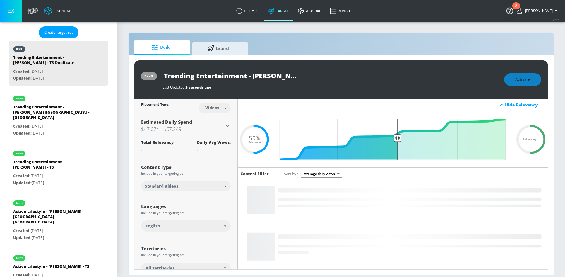
click at [179, 76] on input "Trending Entertainment - [PERSON_NAME] - TS Duplicate" at bounding box center [231, 75] width 139 height 13
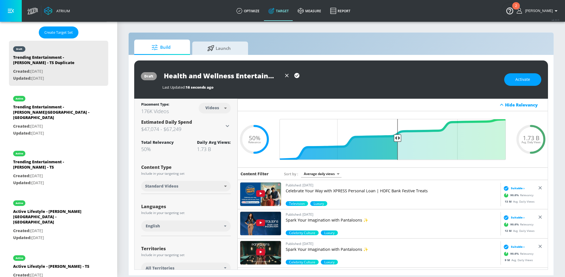
click at [247, 76] on input "Health and Wellness Entertainment - [PERSON_NAME] - TS Duplicate" at bounding box center [221, 75] width 119 height 13
click at [235, 76] on input "Health and Wellness Entertainment - [PERSON_NAME] - TS Duplicate" at bounding box center [221, 75] width 119 height 13
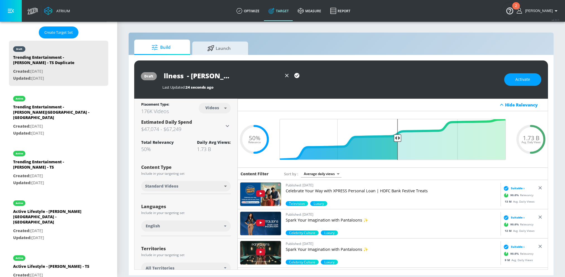
type input "Health and Wellness - [PERSON_NAME] - TS Duplicate"
click at [299, 77] on icon "button" at bounding box center [296, 75] width 5 height 5
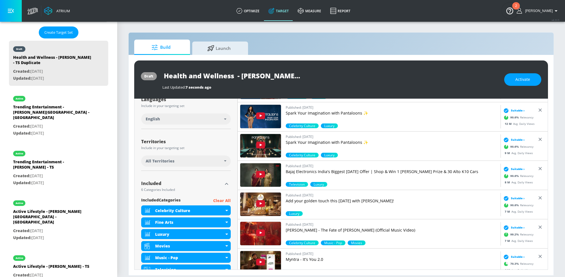
scroll to position [107, 0]
click at [218, 199] on p "Clear All" at bounding box center [222, 200] width 18 height 7
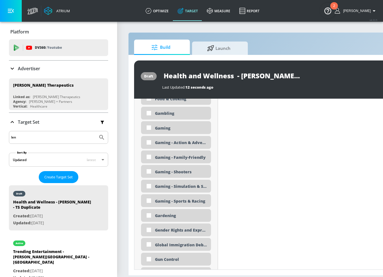
scroll to position [792, 0]
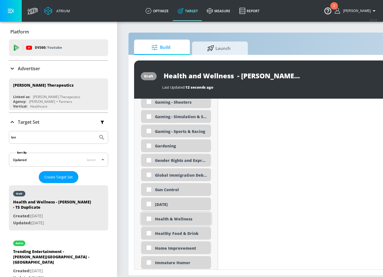
click at [166, 222] on div "Health & Wellness" at bounding box center [176, 219] width 70 height 13
checkbox input "true"
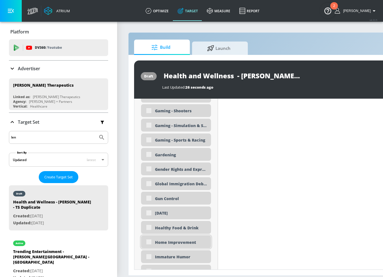
scroll to position [797, 0]
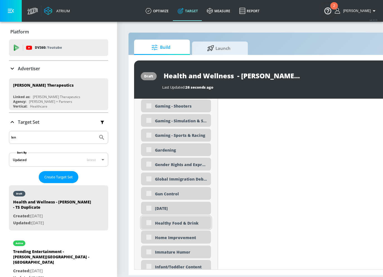
click at [149, 223] on div "Healthy Food & Drink" at bounding box center [176, 222] width 70 height 13
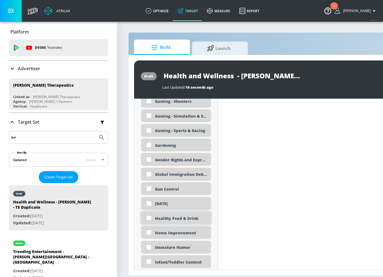
scroll to position [792, 0]
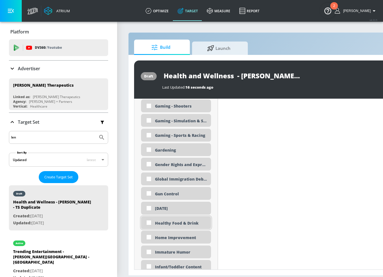
click at [148, 223] on input "checkbox" at bounding box center [149, 223] width 10 height 10
checkbox input "true"
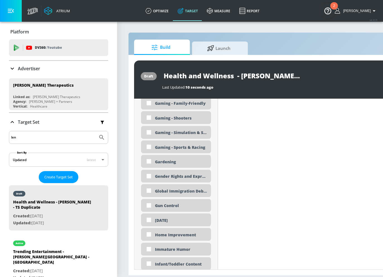
scroll to position [287, 0]
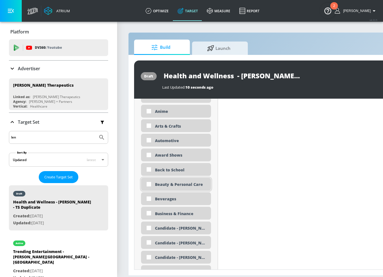
click at [172, 182] on div "Beauty & Personal Care" at bounding box center [181, 184] width 52 height 5
checkbox input "true"
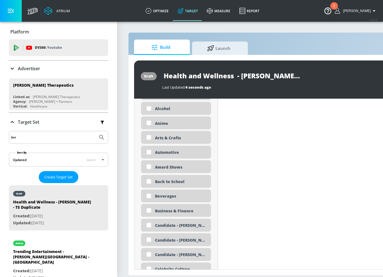
scroll to position [650, 0]
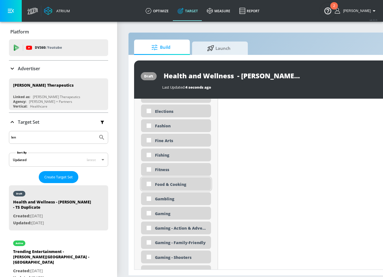
click at [160, 182] on div "Food & Cooking" at bounding box center [181, 184] width 52 height 5
checkbox input "true"
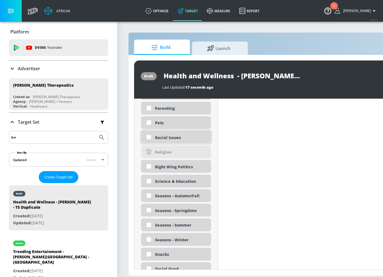
scroll to position [1317, 0]
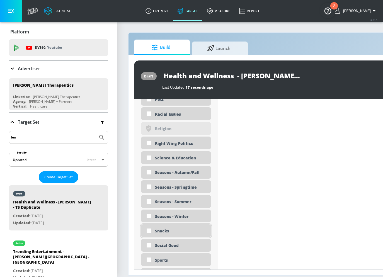
click at [173, 233] on div "Snacks" at bounding box center [181, 230] width 52 height 5
checkbox input "true"
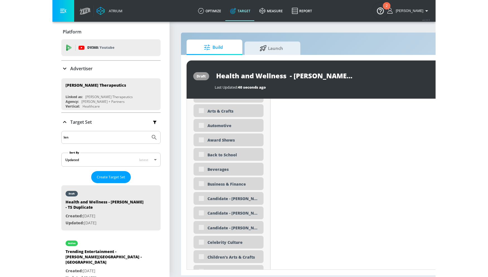
scroll to position [0, 0]
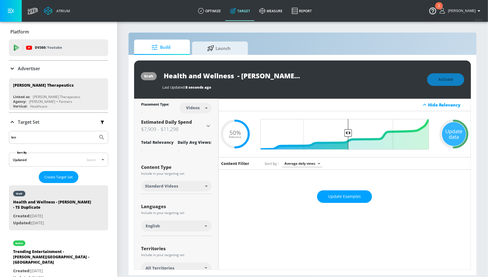
click at [449, 82] on div "Activate" at bounding box center [445, 79] width 37 height 13
click at [439, 80] on button "Activate" at bounding box center [445, 79] width 37 height 13
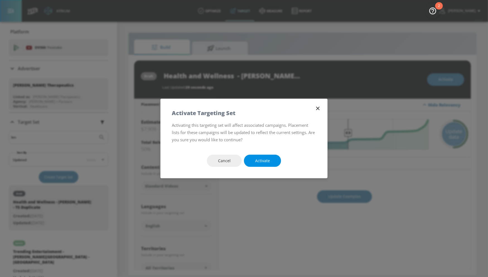
click at [270, 159] on button "Activate" at bounding box center [262, 161] width 37 height 13
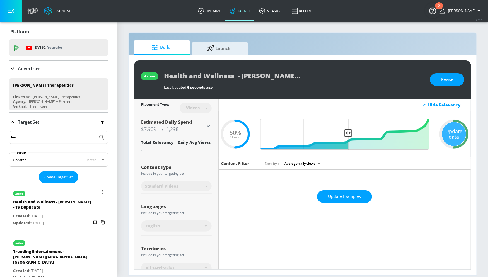
click at [101, 190] on button "list of Target Set" at bounding box center [103, 192] width 8 height 8
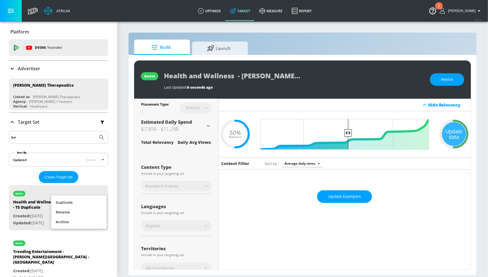
click at [85, 213] on li "Rename" at bounding box center [78, 213] width 55 height 10
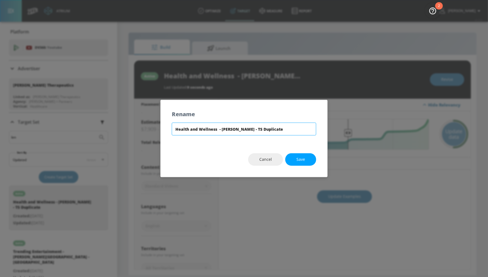
click at [239, 131] on input "Health and Wellness - [PERSON_NAME] - TS Duplicate" at bounding box center [244, 129] width 145 height 13
drag, startPoint x: 255, startPoint y: 129, endPoint x: 333, endPoint y: 134, distance: 78.0
click at [333, 134] on div "Rename Health and Wellness - LENZ - Merkley - TS Duplicate Cancel Save" at bounding box center [244, 138] width 488 height 277
type input "Health and Wellness - LENZ - Merkley - TS"
click at [305, 157] on span "Save" at bounding box center [301, 159] width 9 height 7
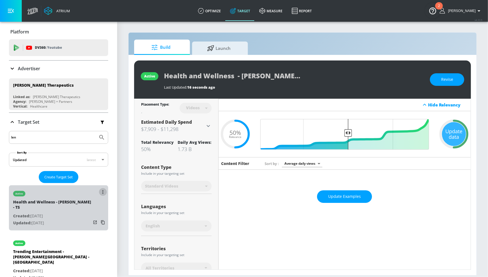
click at [102, 193] on button "list of Target Set" at bounding box center [103, 192] width 8 height 8
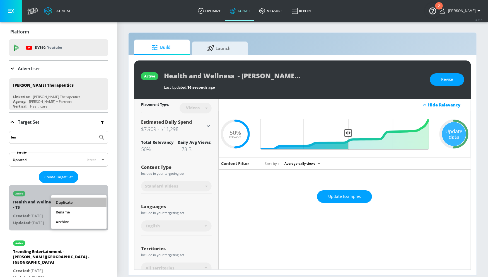
click at [76, 203] on li "Duplicate" at bounding box center [78, 203] width 55 height 10
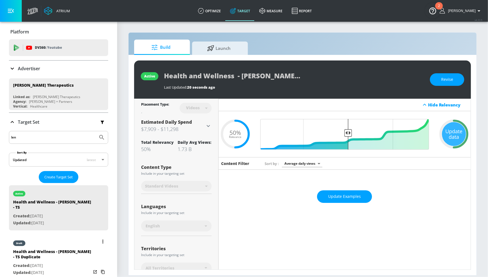
click at [58, 254] on div "Health and Wellness - [PERSON_NAME] - TS Duplicate" at bounding box center [52, 255] width 78 height 13
type input "Health and Wellness - [PERSON_NAME] - TS Duplicate"
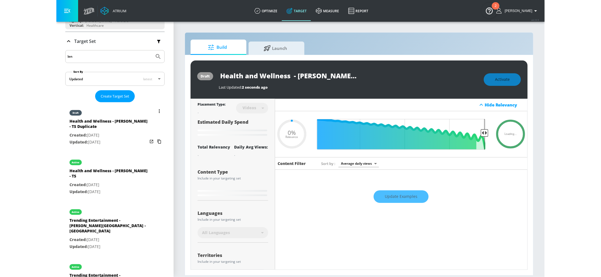
scroll to position [63, 0]
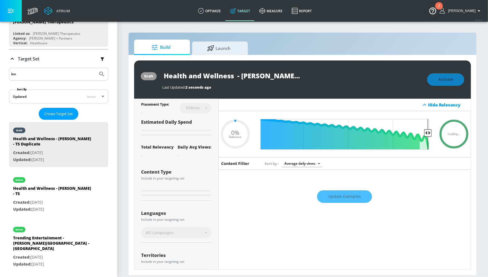
type input "0.5"
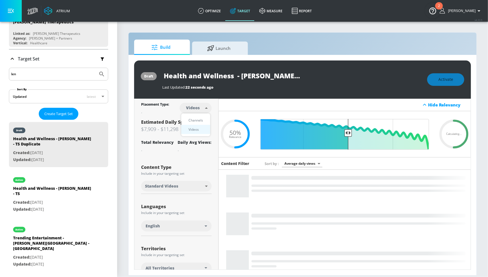
click at [199, 107] on body "Atrium optimize Target measure Report optimize Target measure Report v 4.33.5 A…" at bounding box center [244, 138] width 488 height 277
click at [193, 119] on div "Channels" at bounding box center [196, 120] width 20 height 6
type input "channels"
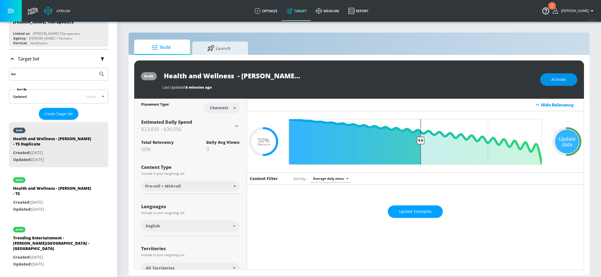
click at [558, 78] on span "Activate" at bounding box center [558, 79] width 15 height 7
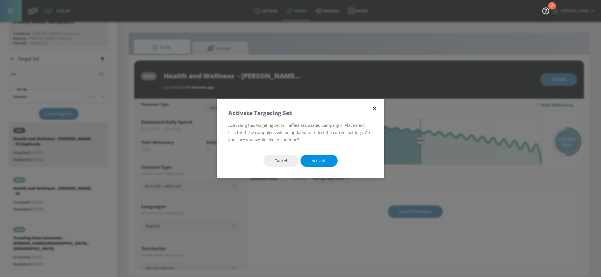
click at [324, 159] on span "Activate" at bounding box center [319, 161] width 15 height 7
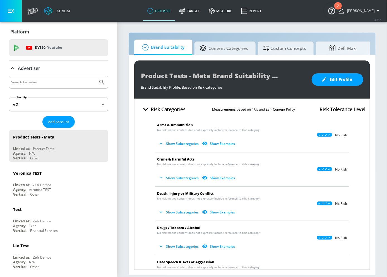
click at [72, 82] on input "Search by name" at bounding box center [53, 82] width 85 height 7
type input "[PERSON_NAME]"
click at [96, 76] on button "Submit Search" at bounding box center [102, 82] width 12 height 12
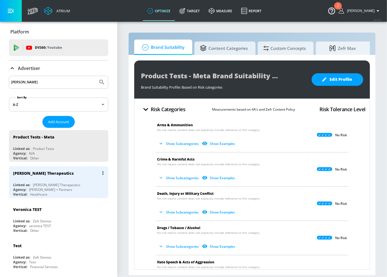
click at [49, 177] on div "[PERSON_NAME] Therapeutics" at bounding box center [60, 173] width 94 height 13
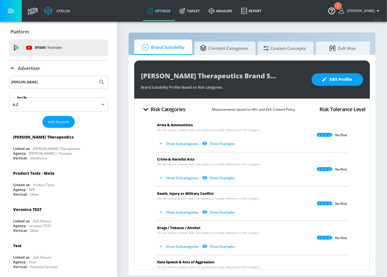
click at [12, 73] on div "Advertiser" at bounding box center [58, 69] width 99 height 16
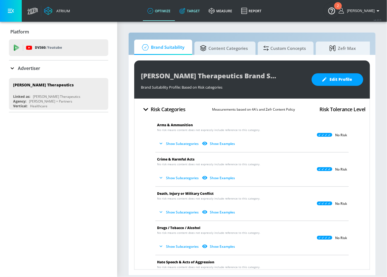
click at [199, 11] on link "Target" at bounding box center [189, 11] width 29 height 20
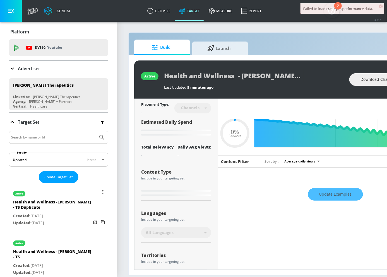
click at [100, 190] on button "list of Target Set" at bounding box center [103, 192] width 8 height 8
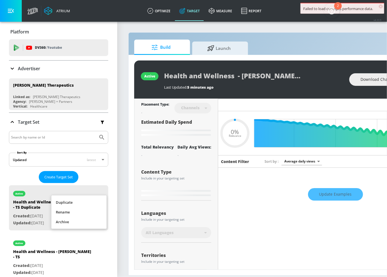
click at [78, 211] on li "Rename" at bounding box center [78, 213] width 55 height 10
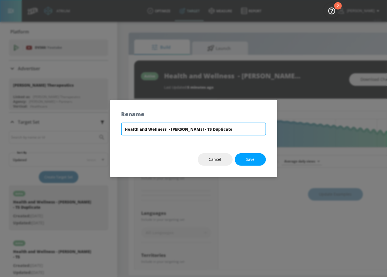
type input "0.5"
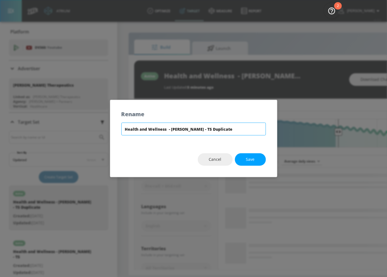
drag, startPoint x: 206, startPoint y: 130, endPoint x: 258, endPoint y: 129, distance: 52.7
click at [258, 129] on input "Health and Wellness - [PERSON_NAME] - TS Duplicate" at bounding box center [193, 129] width 145 height 13
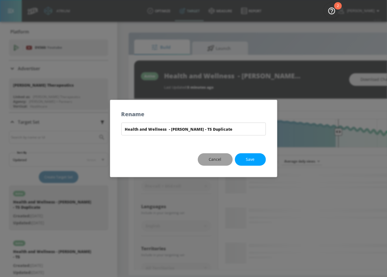
click at [210, 163] on button "Cancel" at bounding box center [215, 159] width 35 height 13
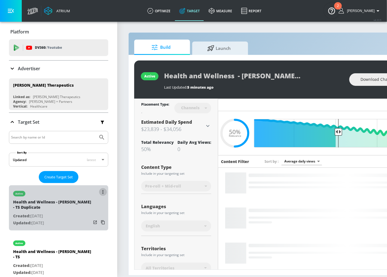
click at [101, 192] on button "list of Target Set" at bounding box center [103, 192] width 8 height 8
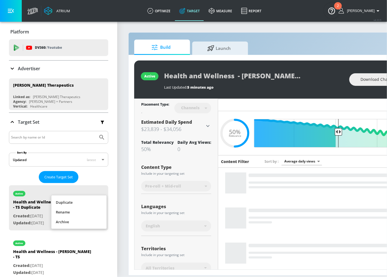
click at [91, 213] on li "Rename" at bounding box center [78, 213] width 55 height 10
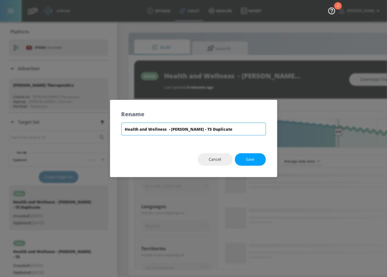
click at [219, 131] on input "Health and Wellness - [PERSON_NAME] - TS Duplicate" at bounding box center [193, 129] width 145 height 13
drag, startPoint x: 204, startPoint y: 129, endPoint x: 296, endPoint y: 128, distance: 92.3
click at [296, 128] on div "Rename Health and Wellness - LENZ - Merkley - TS Duplicate Cancel Save" at bounding box center [193, 138] width 387 height 277
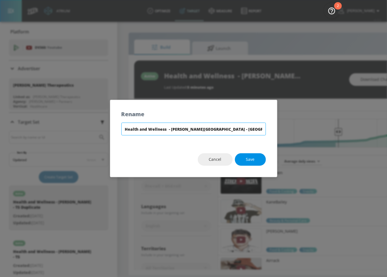
type input "Health and Wellness - LENZ - Merkley - CT"
click at [253, 160] on span "Save" at bounding box center [250, 159] width 9 height 7
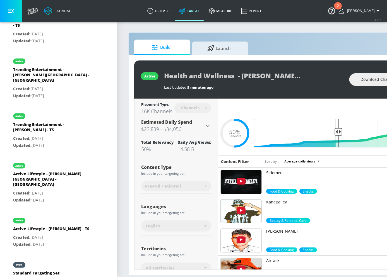
scroll to position [239, 0]
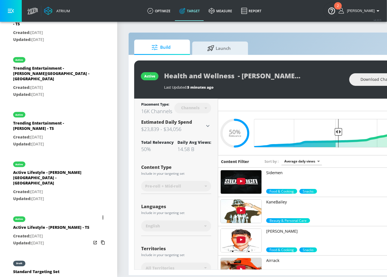
click at [102, 214] on button "list of Target Set" at bounding box center [103, 218] width 8 height 8
click at [81, 216] on li "Rename" at bounding box center [78, 216] width 55 height 10
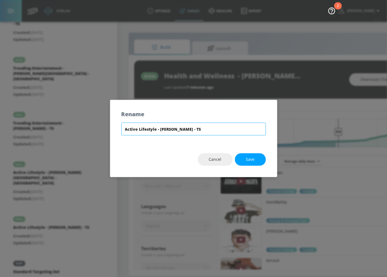
click at [179, 129] on input "Active Lifestyle - [PERSON_NAME] - TS" at bounding box center [193, 129] width 145 height 13
click at [246, 159] on span "Save" at bounding box center [250, 159] width 9 height 7
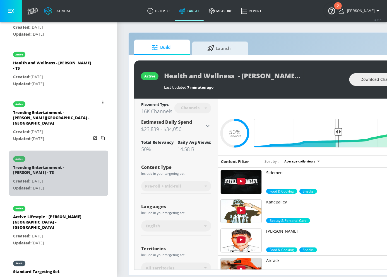
drag, startPoint x: 45, startPoint y: 161, endPoint x: 54, endPoint y: 158, distance: 9.4
click at [20, 165] on div "Trending Entertainment - [PERSON_NAME] - TS" at bounding box center [52, 171] width 78 height 13
type input "Trending Entertainment - [PERSON_NAME] - TS"
type input "videos"
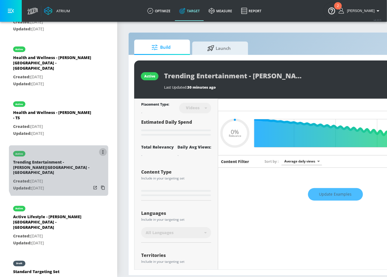
click at [102, 150] on icon "list of Target Set" at bounding box center [102, 152] width 1 height 4
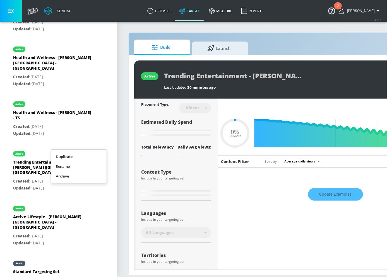
click at [82, 166] on li "Rename" at bounding box center [78, 167] width 55 height 10
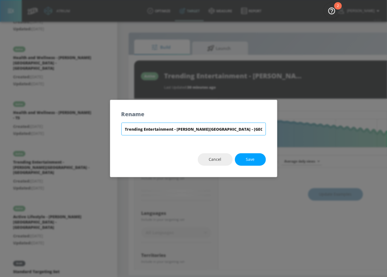
click at [170, 129] on input "Trending Entertainment - [PERSON_NAME][GEOGRAPHIC_DATA] - [GEOGRAPHIC_DATA]" at bounding box center [193, 129] width 145 height 13
type input "0.5"
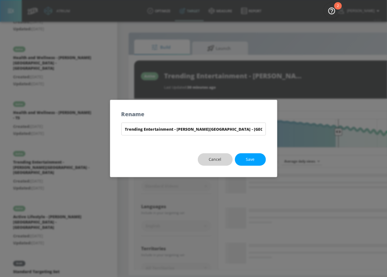
click at [222, 160] on button "Cancel" at bounding box center [215, 159] width 35 height 13
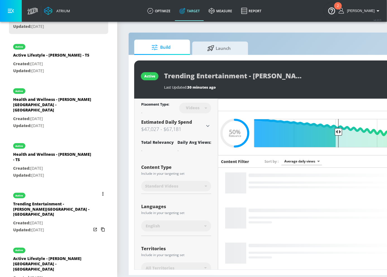
scroll to position [203, 0]
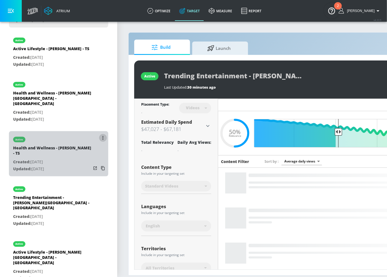
click at [99, 134] on button "list of Target Set" at bounding box center [103, 138] width 8 height 8
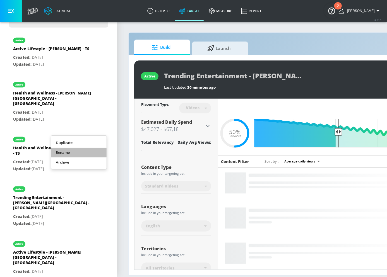
click at [84, 156] on li "Rename" at bounding box center [78, 153] width 55 height 10
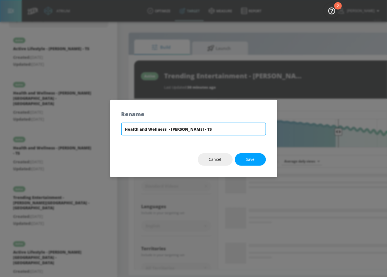
click at [208, 128] on input "Health and Wellness - LENZ - Merkley - TS" at bounding box center [193, 129] width 145 height 13
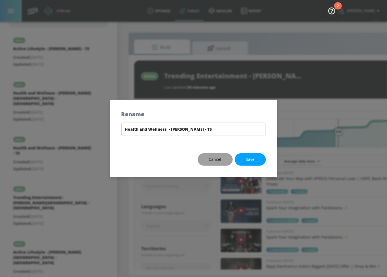
click at [210, 159] on span "Cancel" at bounding box center [215, 159] width 13 height 7
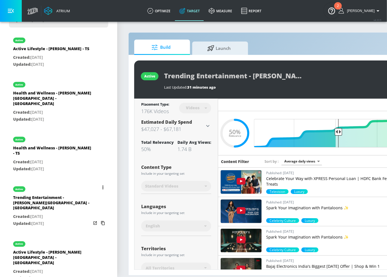
scroll to position [230, 0]
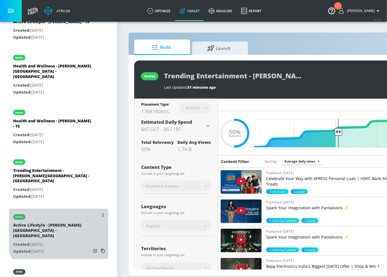
click at [67, 223] on div "Active Lifestyle - [PERSON_NAME][GEOGRAPHIC_DATA] - [GEOGRAPHIC_DATA]" at bounding box center [52, 232] width 78 height 19
type input "Active Lifestyle - [PERSON_NAME][GEOGRAPHIC_DATA] - [GEOGRAPHIC_DATA]"
type input "channels"
type input "0.05"
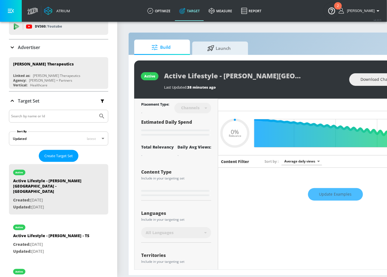
scroll to position [28, 0]
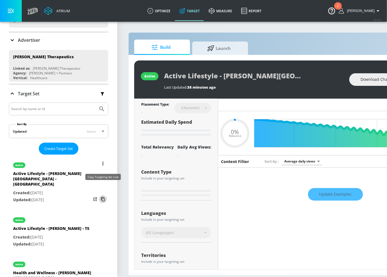
click at [102, 198] on icon "list of Target Set" at bounding box center [103, 200] width 4 height 4
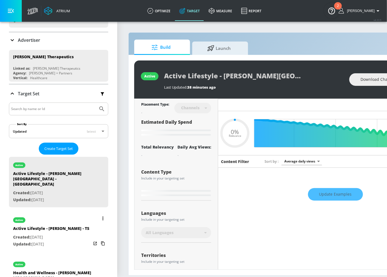
click at [56, 226] on div "Active Lifestyle - [PERSON_NAME] - TS" at bounding box center [51, 230] width 76 height 8
type input "Active Lifestyle - [PERSON_NAME] - TS"
type input "videos"
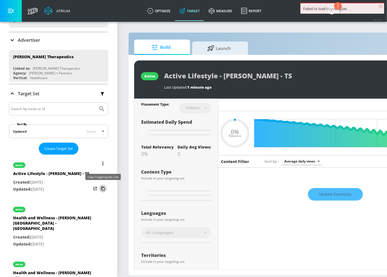
click at [103, 187] on icon "list of Target Set" at bounding box center [102, 188] width 9 height 9
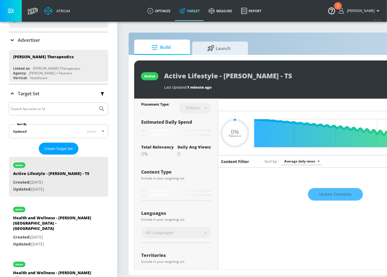
type input "0.5"
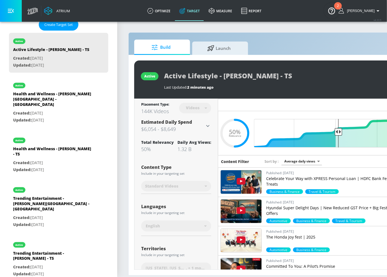
scroll to position [155, 0]
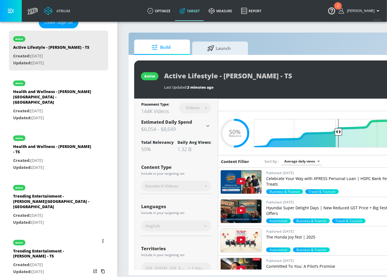
click at [37, 249] on div "Trending Entertainment - [PERSON_NAME] - TS" at bounding box center [52, 255] width 78 height 13
type input "Trending Entertainment - [PERSON_NAME] - TS"
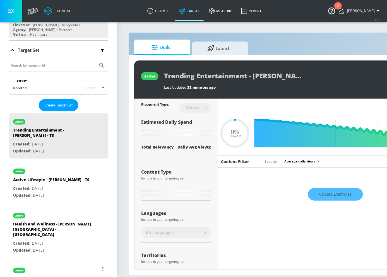
scroll to position [67, 0]
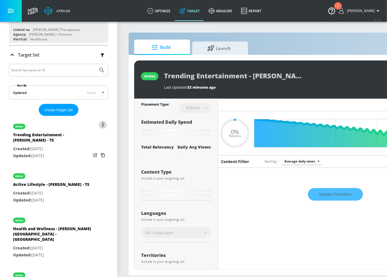
click at [103, 123] on icon "list of Target Set" at bounding box center [102, 125] width 1 height 4
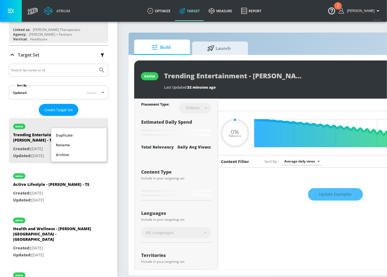
click at [30, 156] on div at bounding box center [193, 138] width 387 height 277
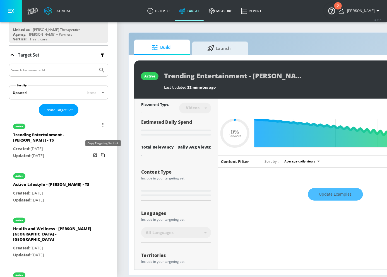
click at [104, 153] on icon "list of Target Set" at bounding box center [103, 155] width 4 height 4
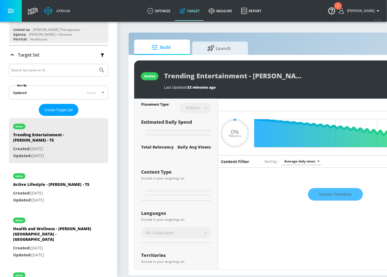
type input "0.5"
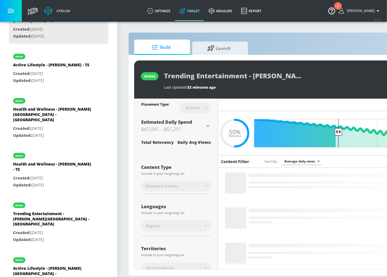
scroll to position [189, 0]
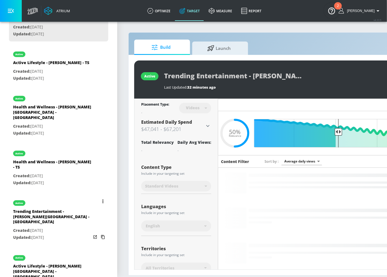
click at [26, 209] on div "Trending Entertainment - [PERSON_NAME][GEOGRAPHIC_DATA] - [GEOGRAPHIC_DATA]" at bounding box center [52, 218] width 78 height 19
type input "Trending Entertainment - [PERSON_NAME][GEOGRAPHIC_DATA] - [GEOGRAPHIC_DATA]"
type input "channels"
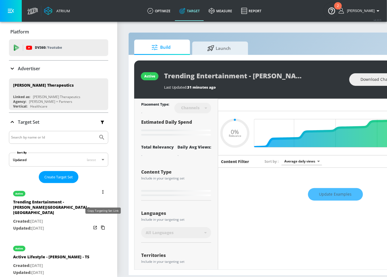
click at [103, 223] on icon "list of Target Set" at bounding box center [102, 227] width 9 height 9
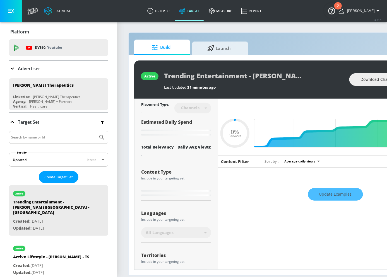
type input "0.5"
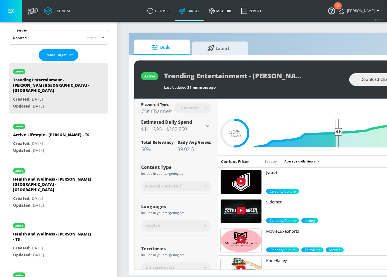
scroll to position [123, 0]
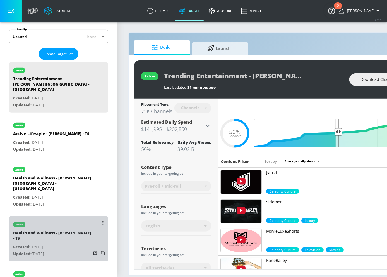
click at [34, 230] on div "Health and Wellness - LENZ - Merkley - TS" at bounding box center [52, 236] width 78 height 13
type input "Health and Wellness - LENZ - Merkley - TS"
type input "videos"
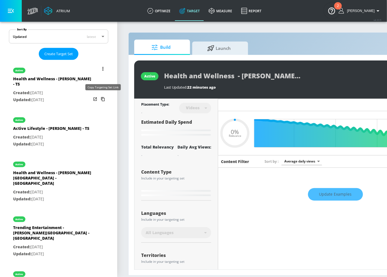
click at [105, 97] on icon "list of Target Set" at bounding box center [102, 99] width 9 height 9
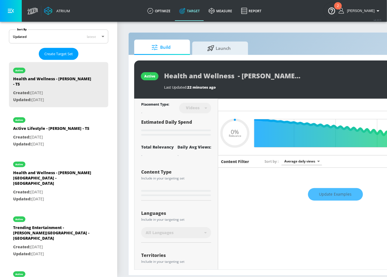
type input "0.5"
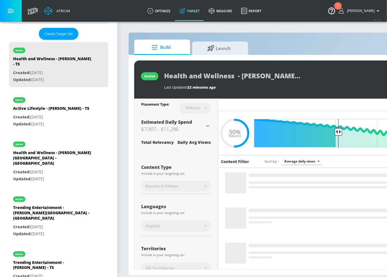
scroll to position [143, 0]
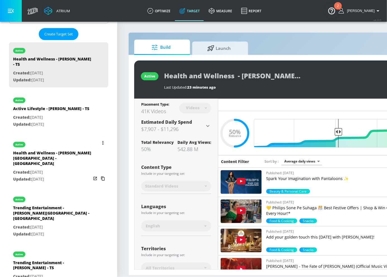
click at [44, 159] on div "Health and Wellness - LENZ - Merkley - CT" at bounding box center [52, 159] width 78 height 19
type input "Health and Wellness - LENZ - Merkley - CT"
type input "channels"
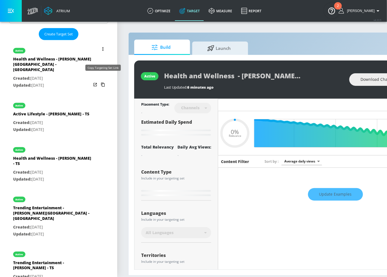
click at [104, 80] on icon "list of Target Set" at bounding box center [102, 84] width 9 height 9
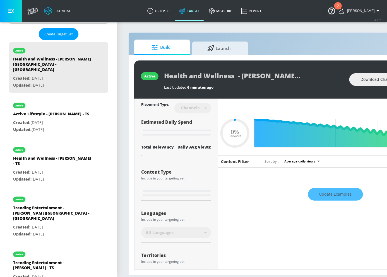
type input "0.5"
